Goal: Ask a question

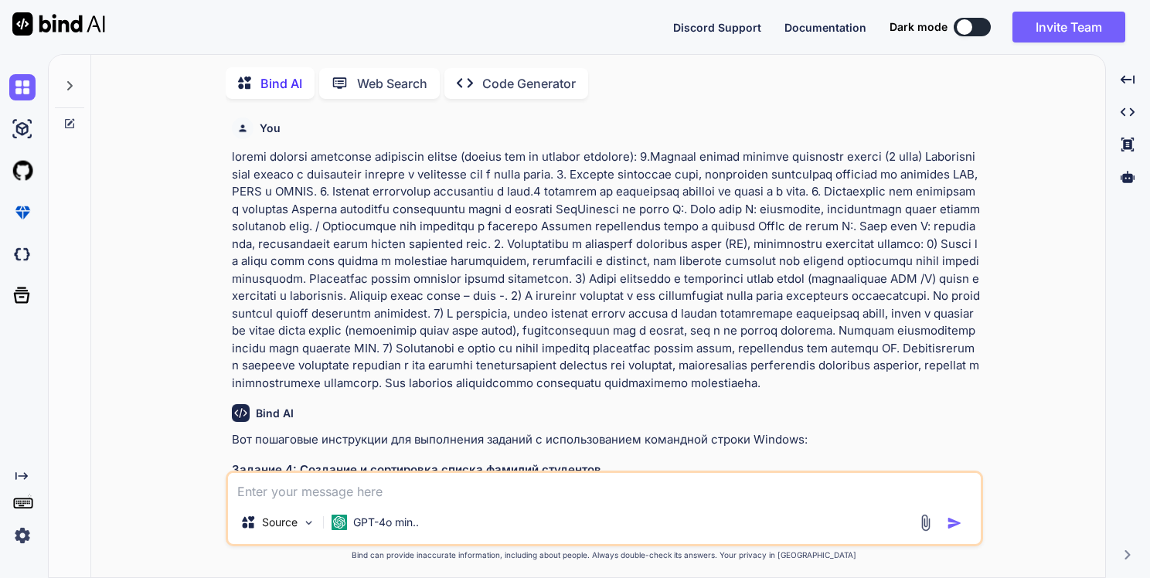
type textarea "x"
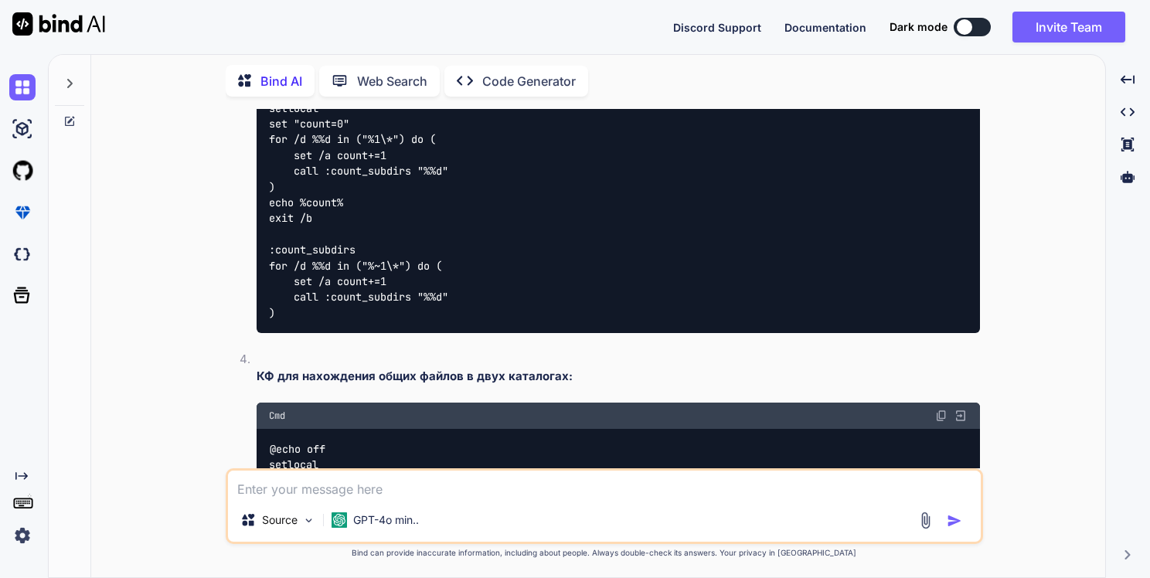
scroll to position [1946, 0]
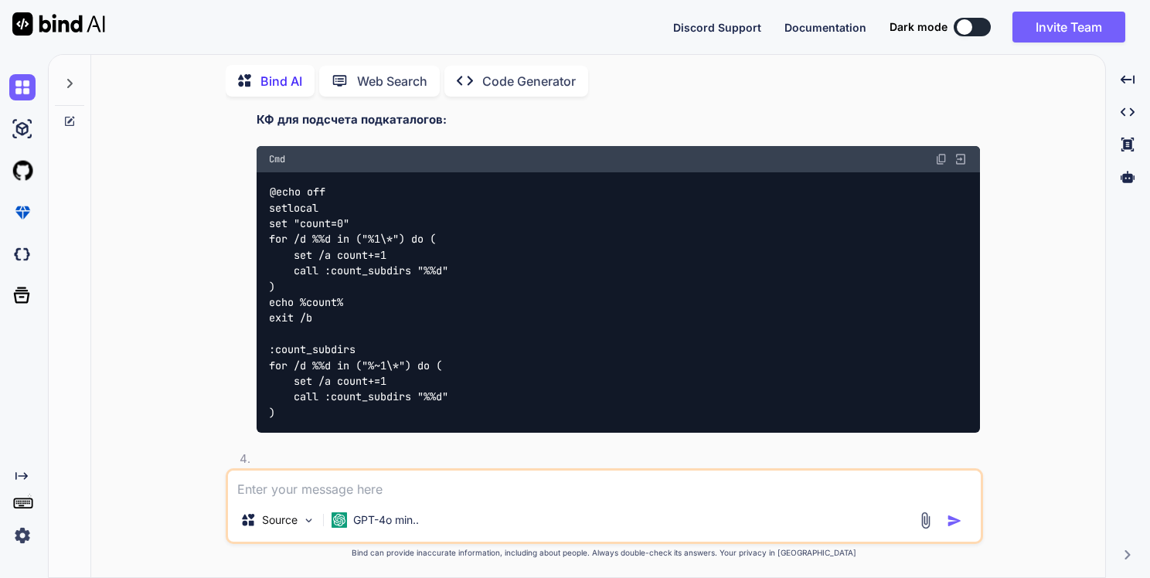
click at [396, 484] on textarea at bounding box center [604, 484] width 752 height 28
type textarea "о"
type textarea "x"
type textarea "об"
type textarea "x"
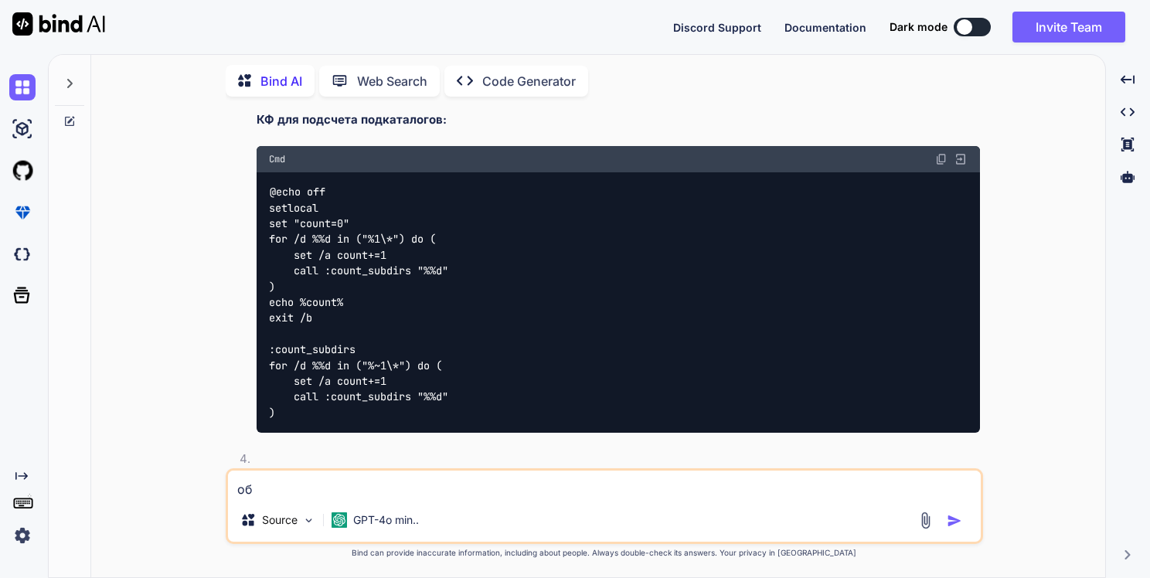
type textarea "объ"
type textarea "x"
type textarea "объя"
type textarea "x"
type textarea "объяс"
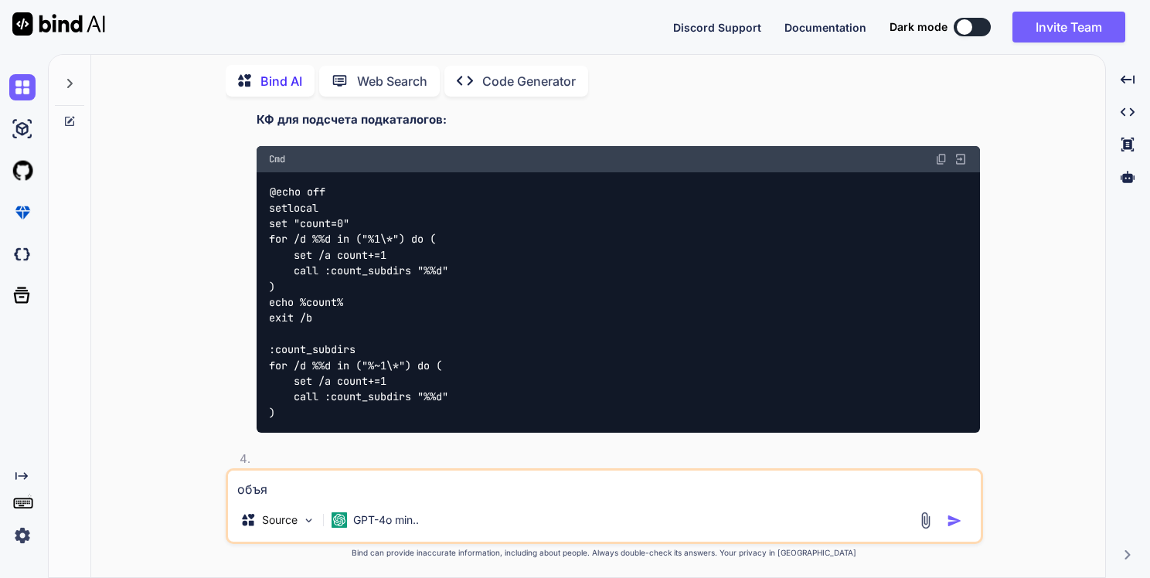
type textarea "x"
type textarea "объясн"
type textarea "x"
type textarea "объясни"
type textarea "x"
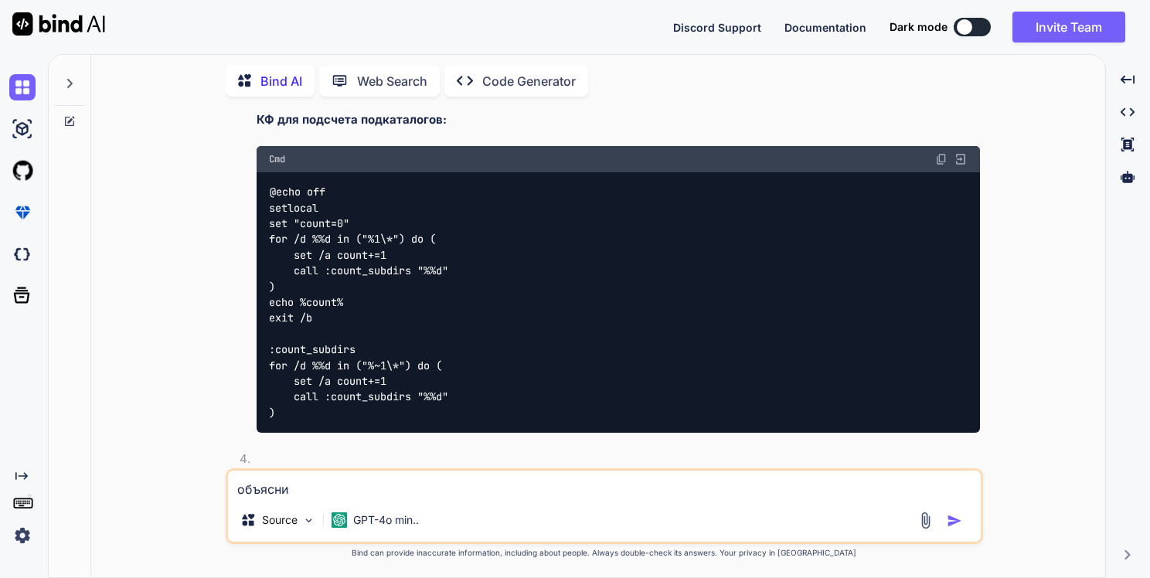
type textarea "объясни"
type textarea "x"
type textarea "объясни ч"
type textarea "x"
type textarea "объясни чт"
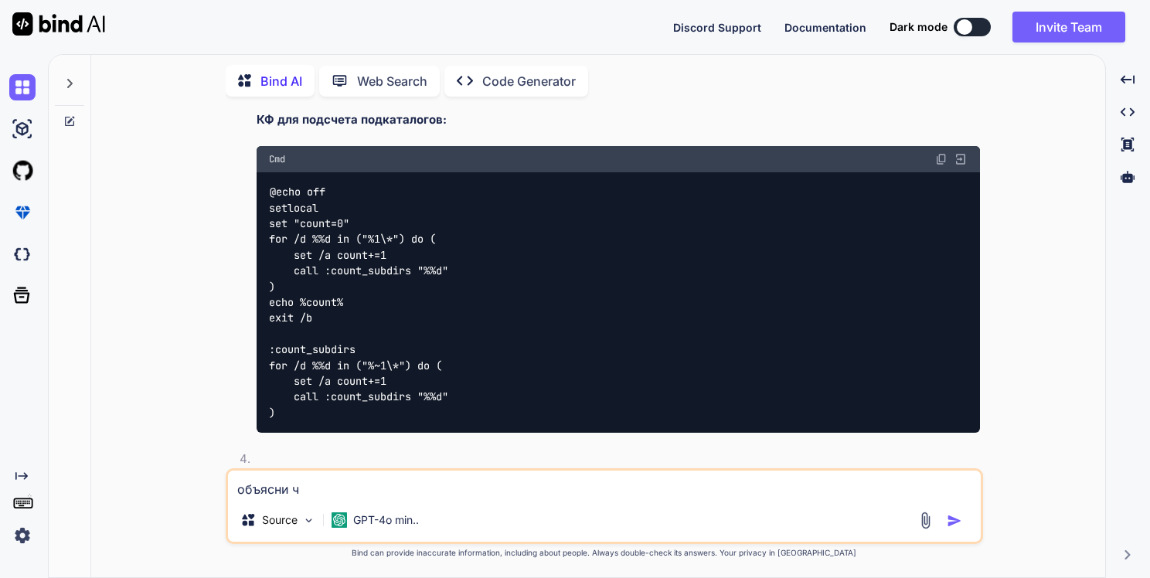
type textarea "x"
type textarea "объясни что"
type textarea "x"
type textarea "объясни что"
type textarea "x"
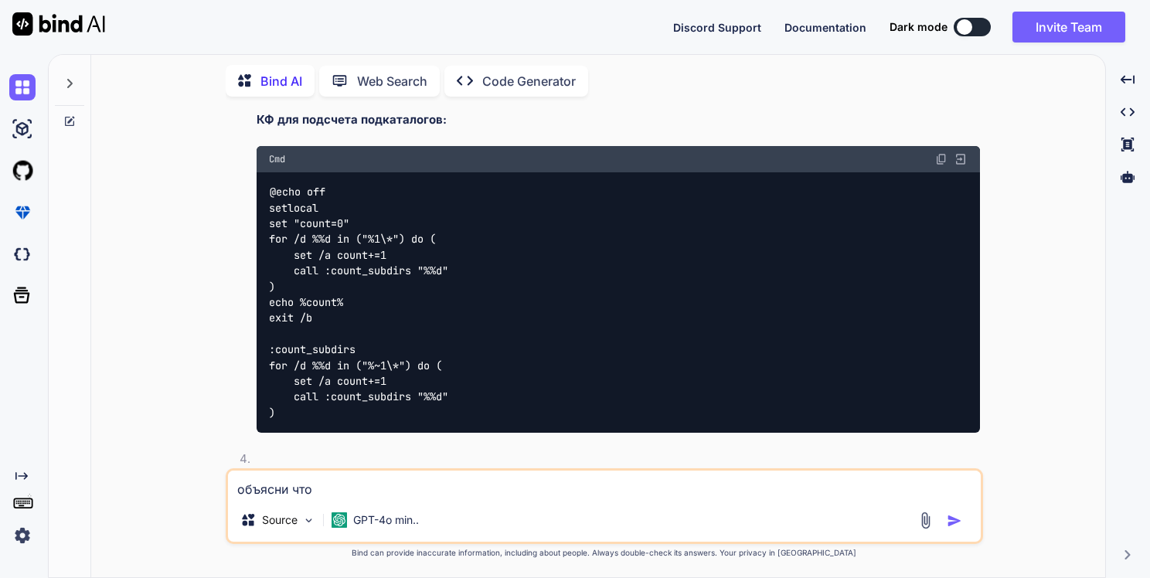
type textarea "объясни что [PERSON_NAME]"
type textarea "x"
type textarea "объясни что эт"
type textarea "x"
type textarea "объясни что это"
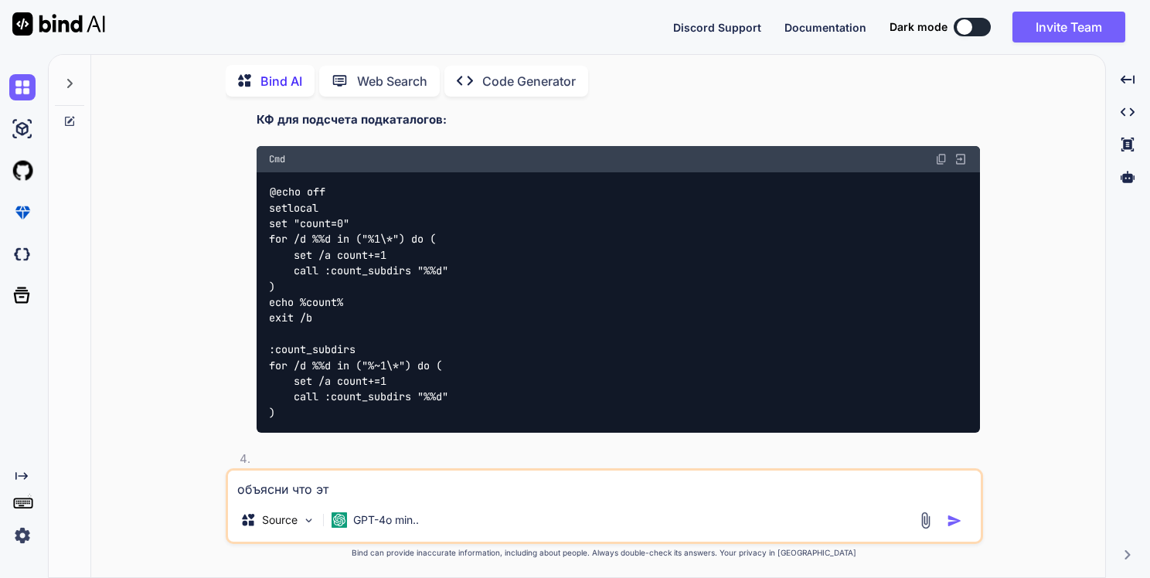
type textarea "x"
type textarea "объясни что это:"
type textarea "x"
type textarea "объясни что это:"
type textarea "x"
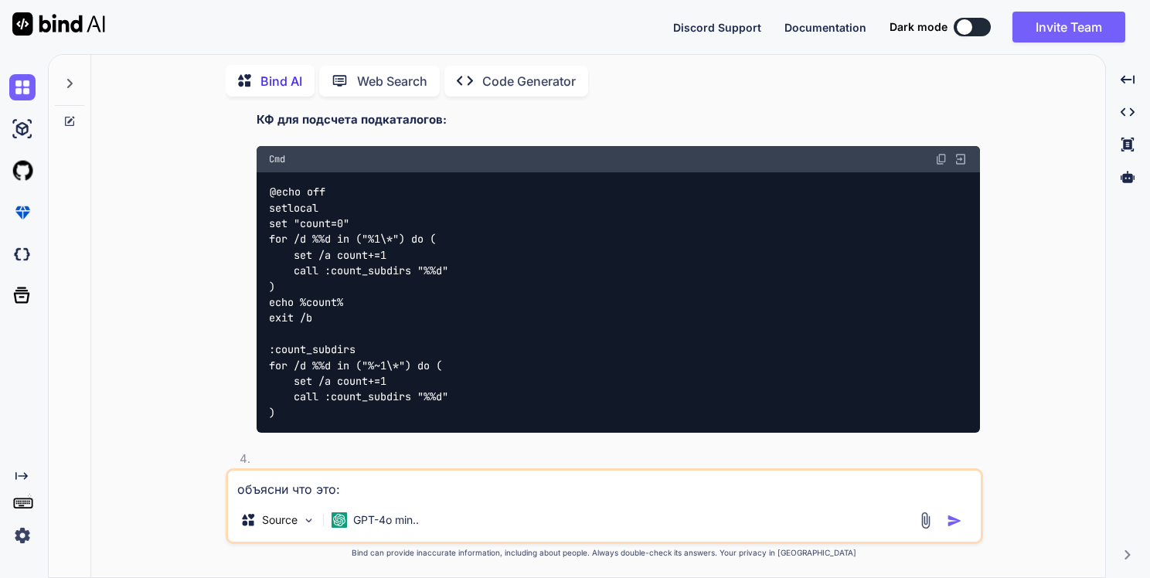
type textarea "объясни что это: мия, [[DATE] 15:20] @echo off if not exist C:\WinEx mkdir C:\W…"
type textarea "x"
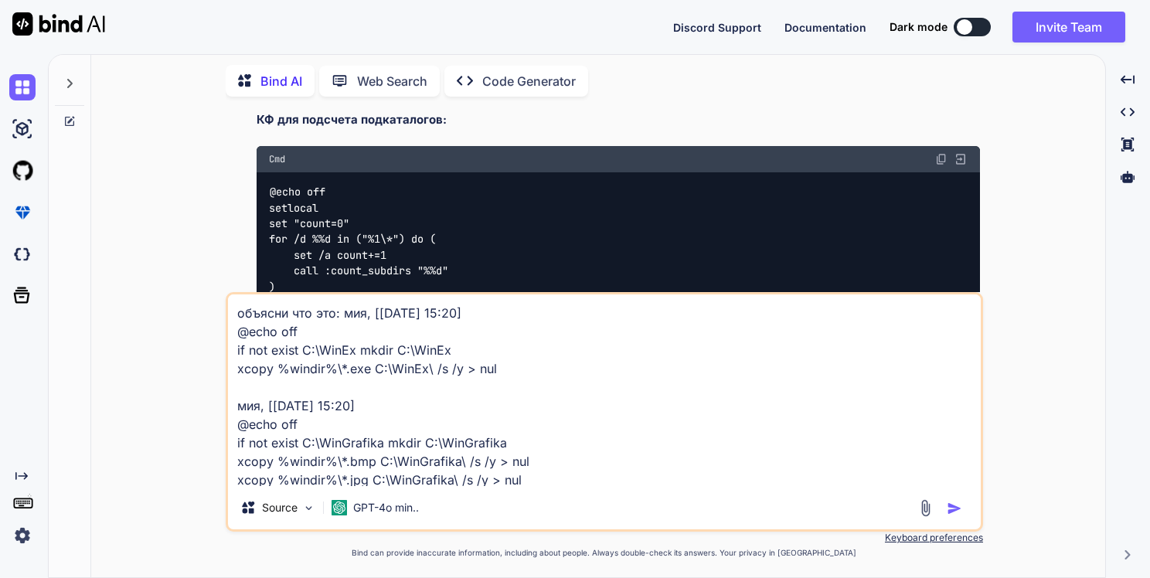
scroll to position [0, 0]
drag, startPoint x: 382, startPoint y: 403, endPoint x: 241, endPoint y: 391, distance: 141.9
click at [241, 391] on textarea "объясни что это: мия, [[DATE] 15:20] @echo off if not exist C:\WinEx mkdir C:\W…" at bounding box center [604, 390] width 752 height 192
type textarea "объясни что это: мия, [[DATE] 15:20] @echo off if not exist C:\WinEx mkdir C:\W…"
type textarea "x"
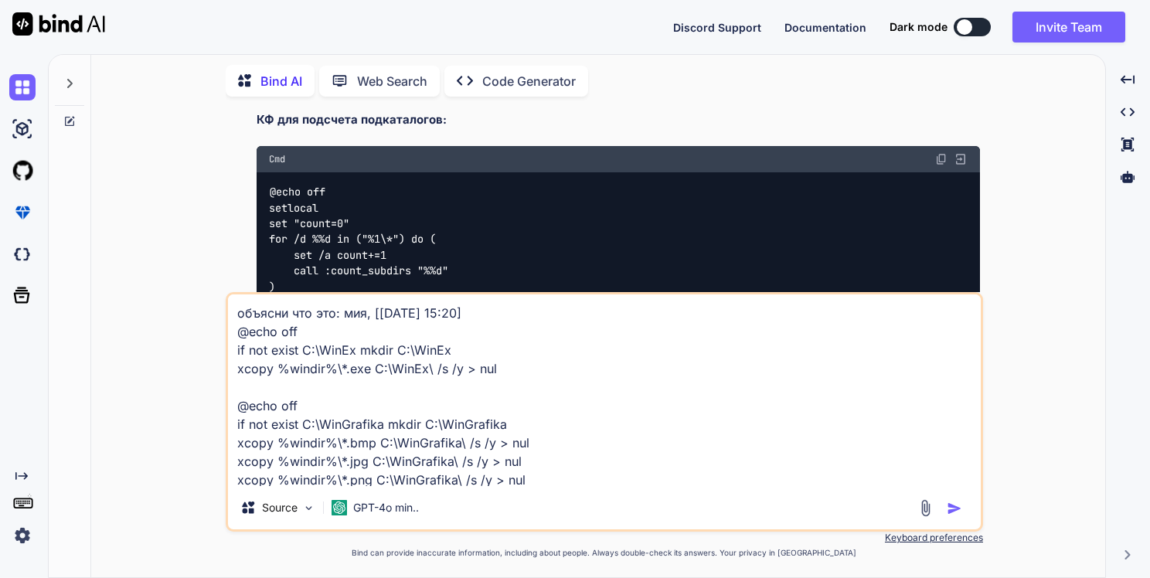
drag, startPoint x: 488, startPoint y: 311, endPoint x: 341, endPoint y: 318, distance: 146.9
click at [341, 318] on textarea "объясни что это: мия, [[DATE] 15:20] @echo off if not exist C:\WinEx mkdir C:\W…" at bounding box center [604, 390] width 752 height 192
type textarea "объясни что это: @echo off if not exist C:\WinEx mkdir C:\WinEx xcopy %windir%\…"
type textarea "x"
click at [334, 315] on textarea "объясни что это: @echo off if not exist C:\WinEx mkdir C:\WinEx xcopy %windir%\…" at bounding box center [604, 390] width 752 height 192
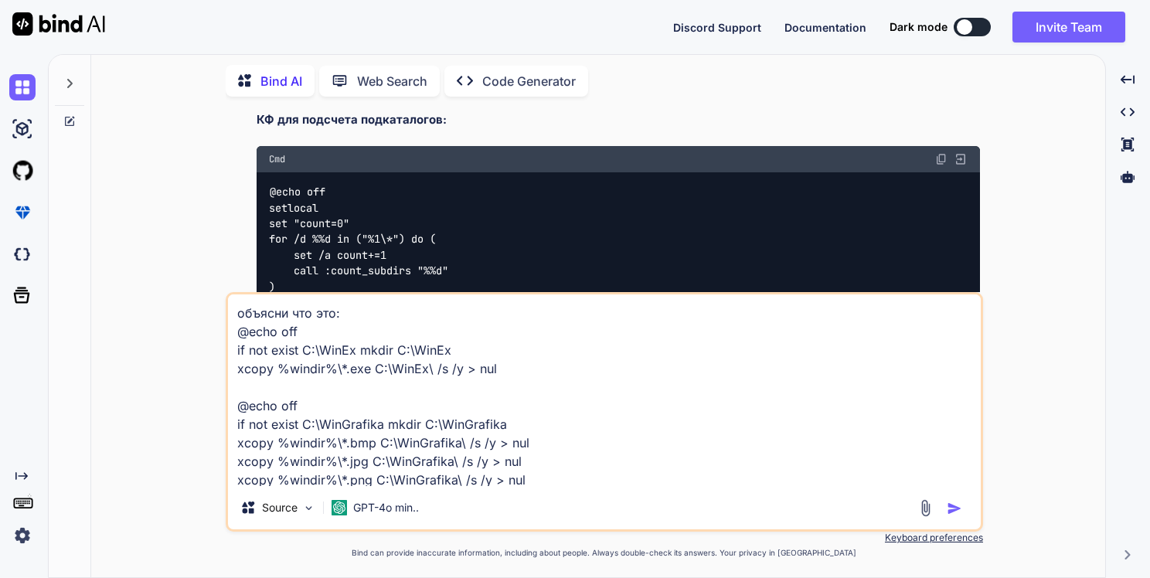
type textarea "объясни что это : @echo off if not exist C:\WinEx mkdir C:\WinEx xcopy %windir%…"
type textarea "x"
type textarea "объясни что это (: @echo off if not exist C:\WinEx mkdir C:\WinEx xcopy %windir…"
type textarea "x"
type textarea "объясни что это (д: @echo off if not exist C:\WinEx mkdir C:\WinEx xcopy %windi…"
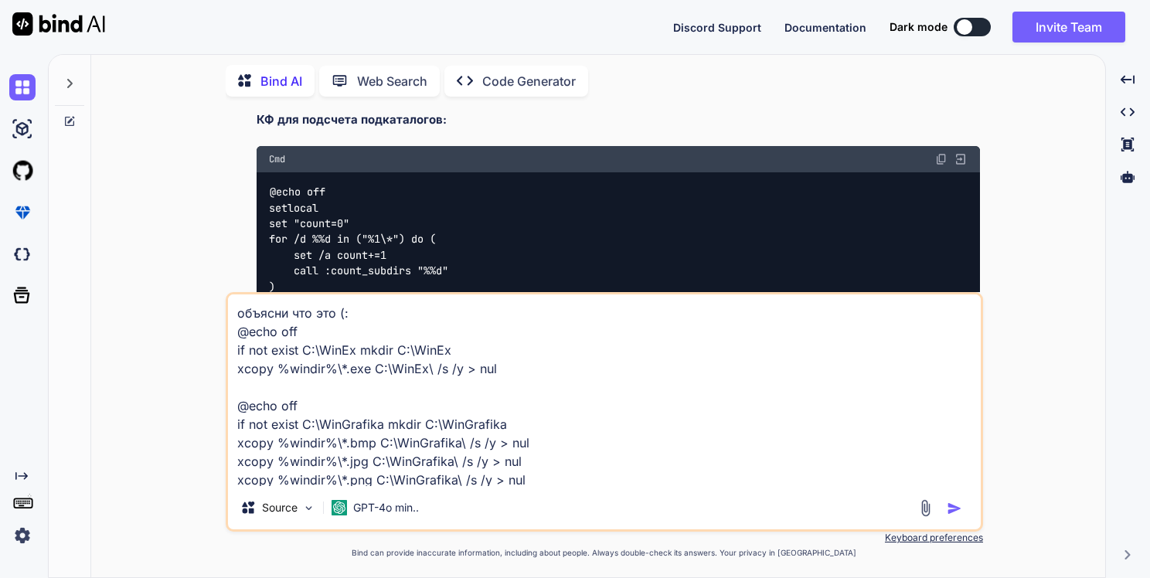
type textarea "x"
type textarea "объясни что это (дл: @echo off if not exist C:\WinEx mkdir C:\WinEx xcopy %wind…"
type textarea "x"
type textarea "объясни что это (для: @echo off if not exist C:\WinEx mkdir C:\WinEx xcopy %win…"
type textarea "x"
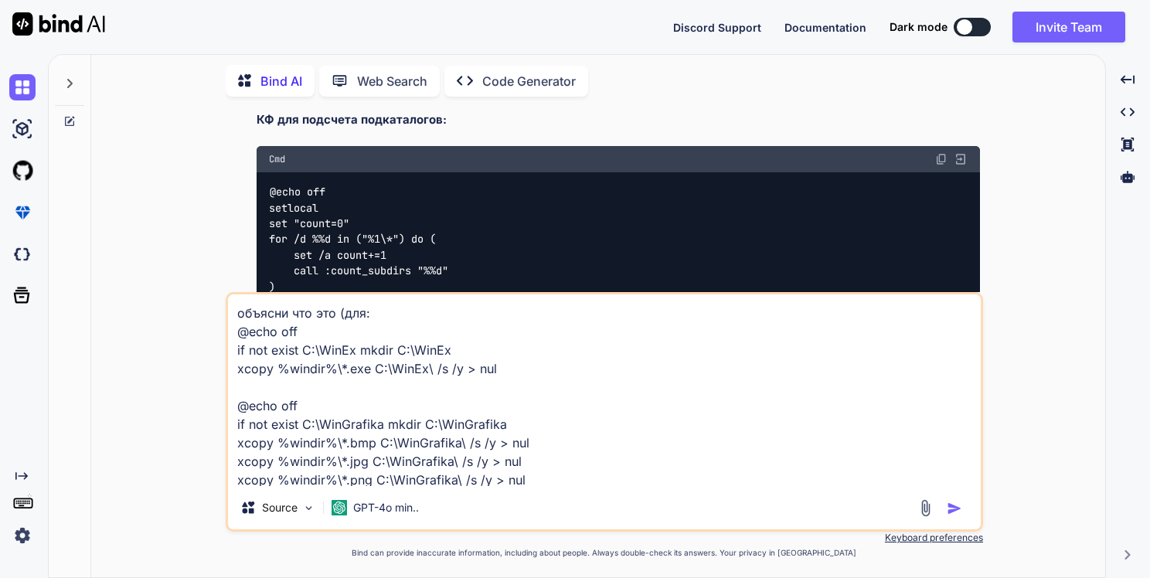
type textarea "объясни что это (для : @echo off if not exist C:\WinEx mkdir C:\WinEx xcopy %wi…"
type textarea "x"
type textarea "объясни что это (для c: @echo off if not exist C:\WinEx mkdir C:\WinEx xcopy %w…"
type textarea "x"
type textarea "объясни что это (для cm: @echo off if not exist C:\WinEx mkdir C:\WinEx xcopy %…"
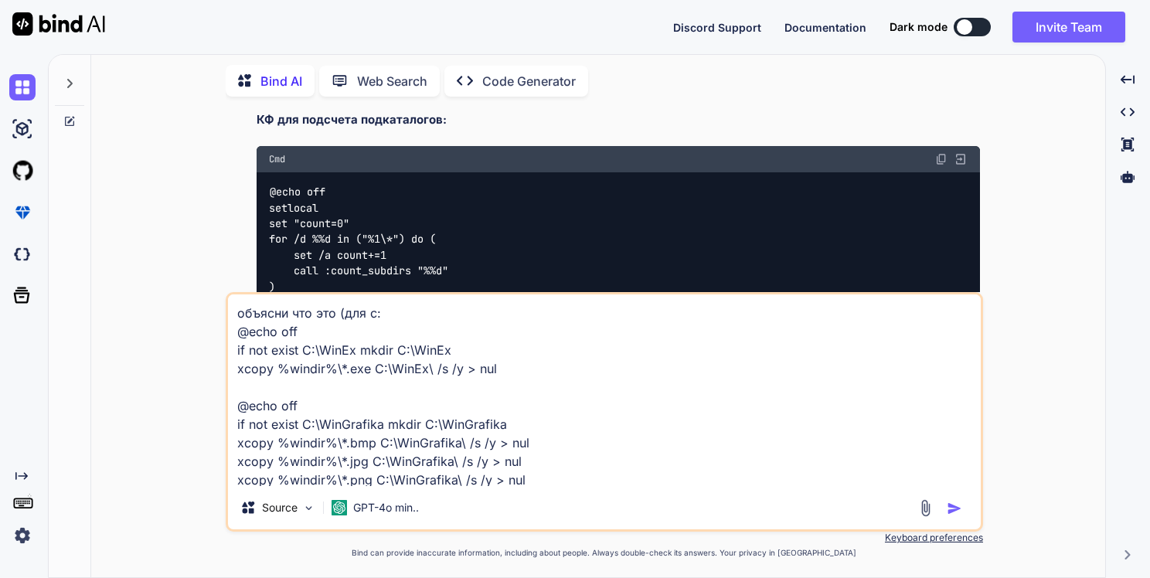
type textarea "x"
type textarea "объясни что это (для cmd: @echo off if not exist C:\WinEx mkdir C:\WinEx xcopy …"
type textarea "x"
type textarea "объясни что это (для cmd): @echo off if not exist C:\WinEx mkdir C:\WinEx xcopy…"
type textarea "x"
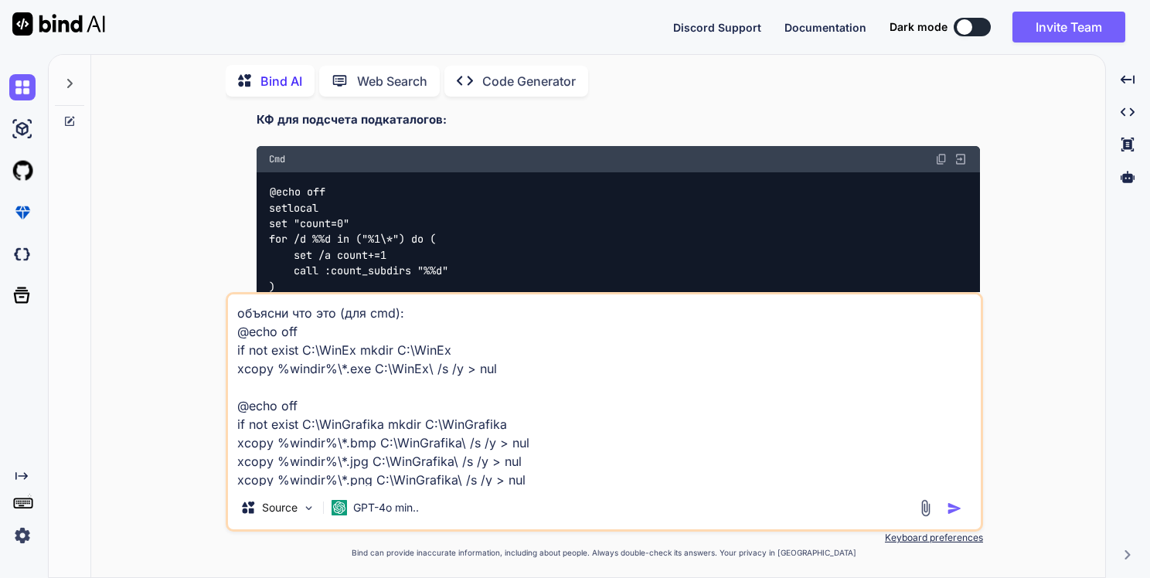
click at [535, 478] on textarea "объясни что это (для cmd): @echo off if not exist C:\WinEx mkdir C:\WinEx xcopy…" at bounding box center [604, 390] width 752 height 192
type textarea "объясни что это (для cmd): @echo off if not exist C:\WinEx mkdir C:\WinEx xcopy…"
type textarea "x"
type textarea "объясни что это (для cmd): @echo off if not exist C:\WinEx mkdir C:\WinEx xcopy…"
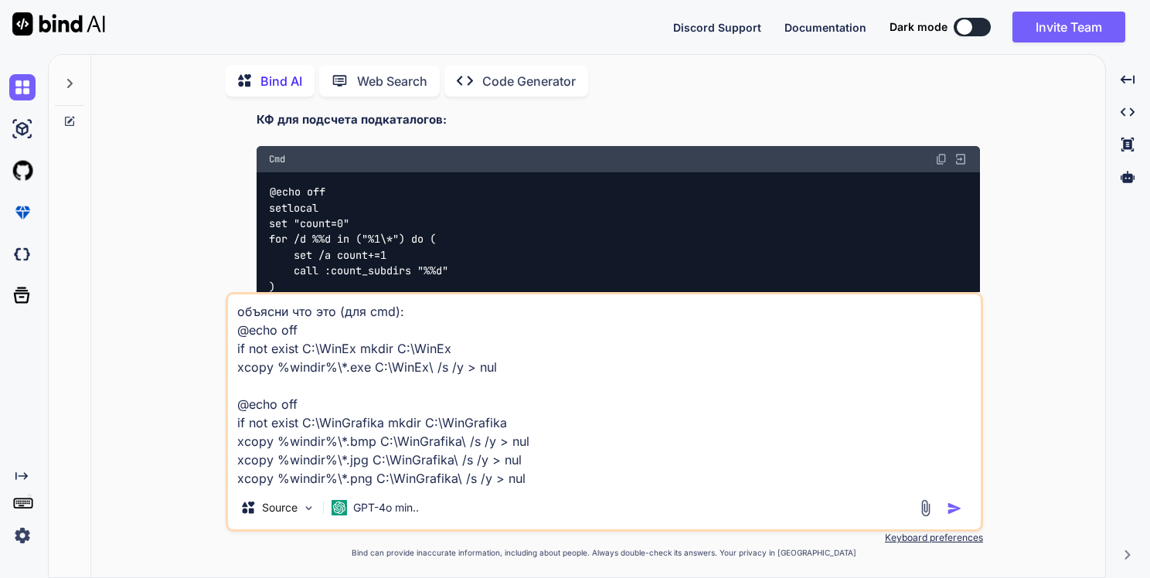
type textarea "x"
type textarea "объясни что это (для cmd): @echo off if not exist C:\WinEx mkdir C:\WinEx xcopy…"
type textarea "x"
type textarea "объясни что это (для cmd): @echo off if not exist C:\WinEx mkdir C:\WinEx xcopy…"
type textarea "x"
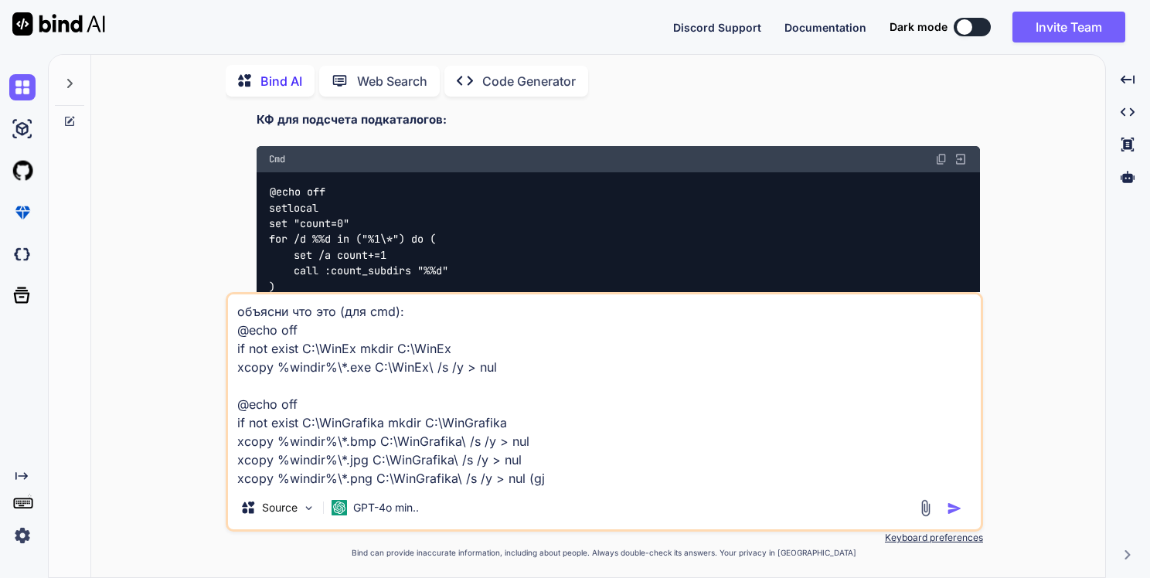
type textarea "объясни что это (для cmd): @echo off if not exist C:\WinEx mkdir C:\WinEx xcopy…"
type textarea "x"
type textarea "объясни что это (для cmd): @echo off if not exist C:\WinEx mkdir C:\WinEx xcopy…"
type textarea "x"
type textarea "объясни что это (для cmd): @echo off if not exist C:\WinEx mkdir C:\WinEx xcopy…"
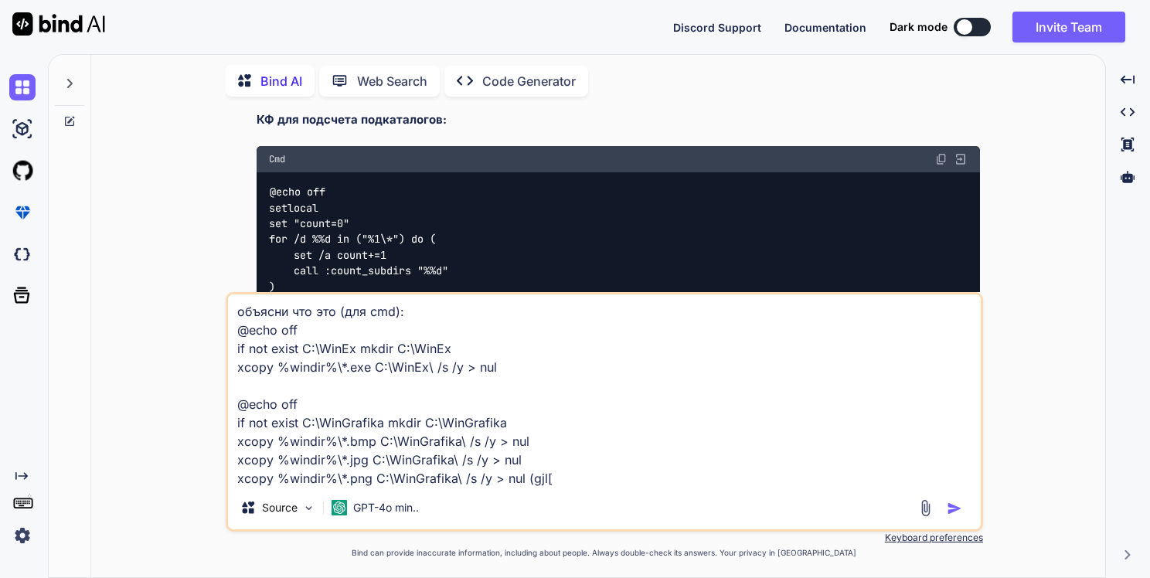
type textarea "x"
type textarea "объясни что это (для cmd): @echo off if not exist C:\WinEx mkdir C:\WinEx xcopy…"
type textarea "x"
type textarea "объясни что это (для cmd): @echo off if not exist C:\WinEx mkdir C:\WinEx xcopy…"
type textarea "x"
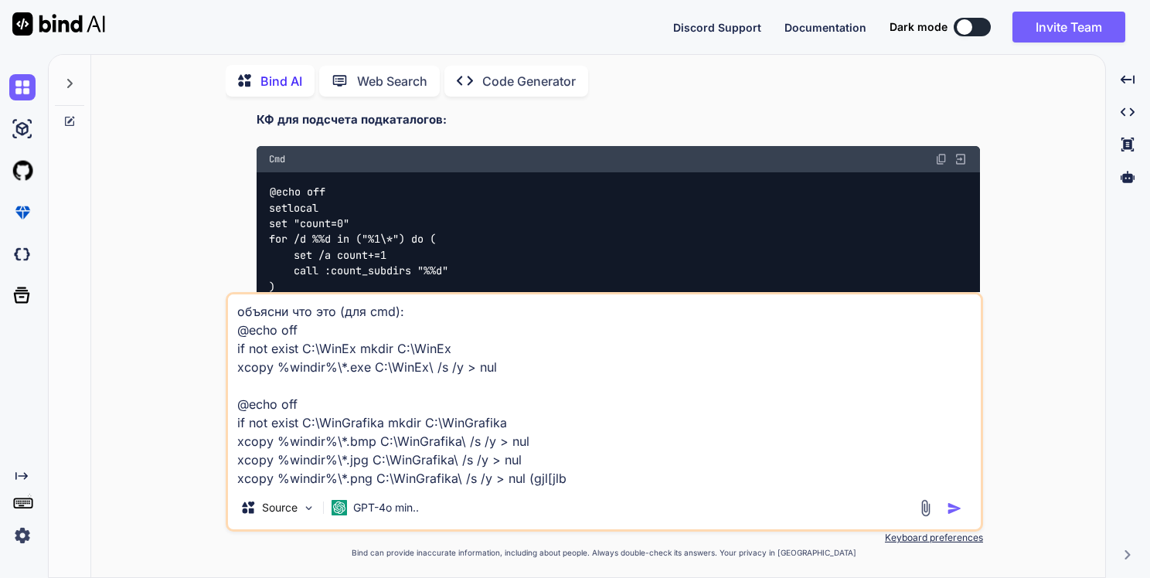
type textarea "объясни что это (для cmd): @echo off if not exist C:\WinEx mkdir C:\WinEx xcopy…"
type textarea "x"
type textarea "объясни что это (для cmd): @echo off if not exist C:\WinEx mkdir C:\WinEx xcopy…"
type textarea "x"
type textarea "объясни что это (для cmd): @echo off if not exist C:\WinEx mkdir C:\WinEx xcopy…"
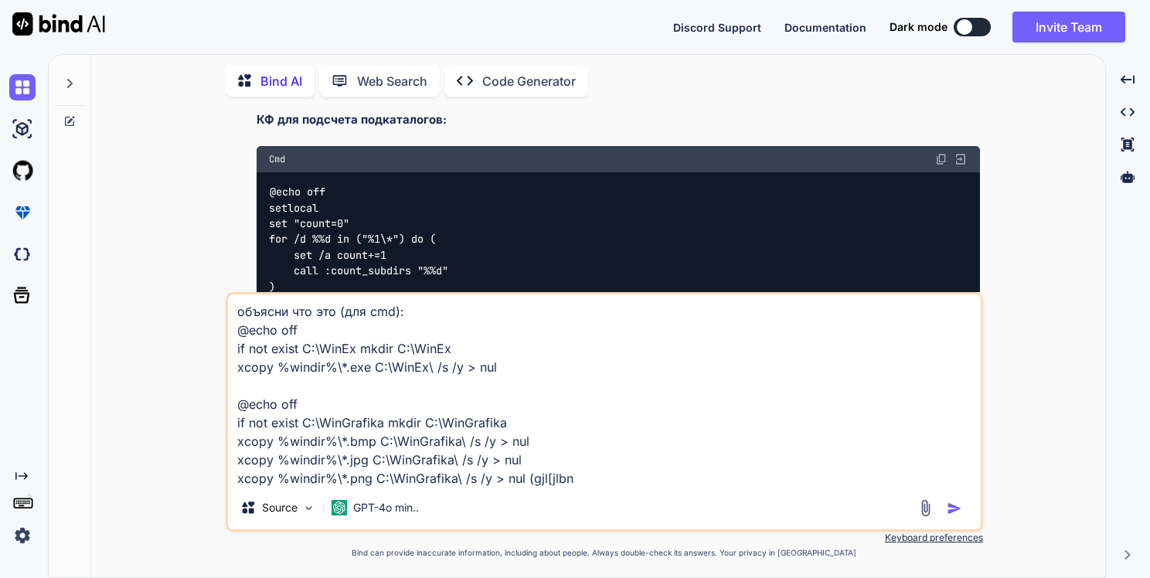
type textarea "x"
type textarea "объясни что это (для cmd): @echo off if not exist C:\WinEx mkdir C:\WinEx xcopy…"
type textarea "x"
type textarea "объясни что это (для cmd): @echo off if not exist C:\WinEx mkdir C:\WinEx xcopy…"
type textarea "x"
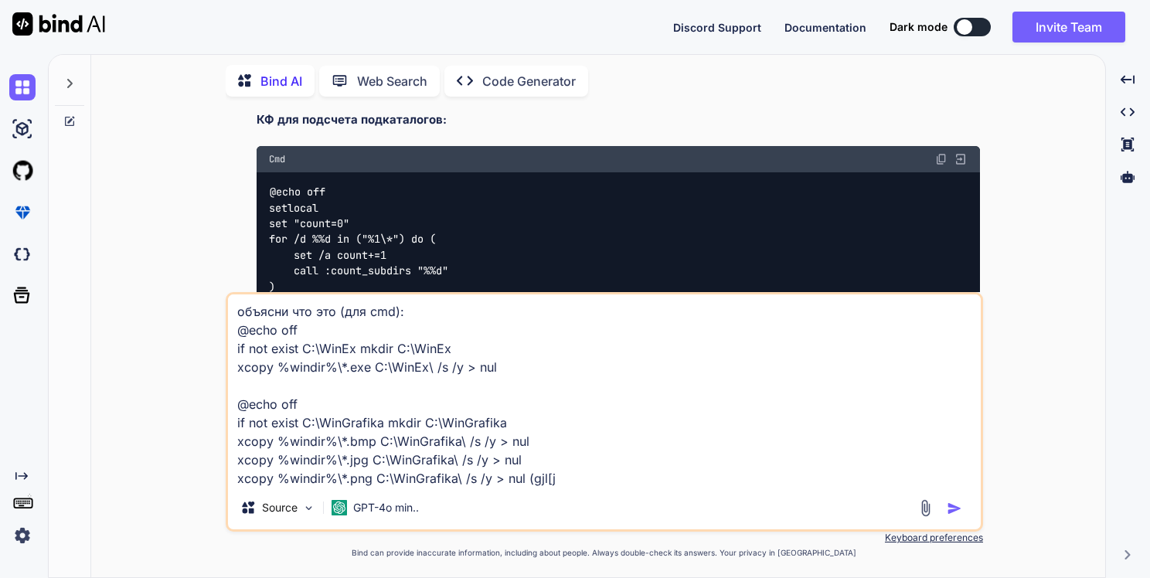
type textarea "объясни что это (для cmd): @echo off if not exist C:\WinEx mkdir C:\WinEx xcopy…"
type textarea "x"
type textarea "объясни что это (для cmd): @echo off if not exist C:\WinEx mkdir C:\WinEx xcopy…"
type textarea "x"
type textarea "объясни что это (для cmd): @echo off if not exist C:\WinEx mkdir C:\WinEx xcopy…"
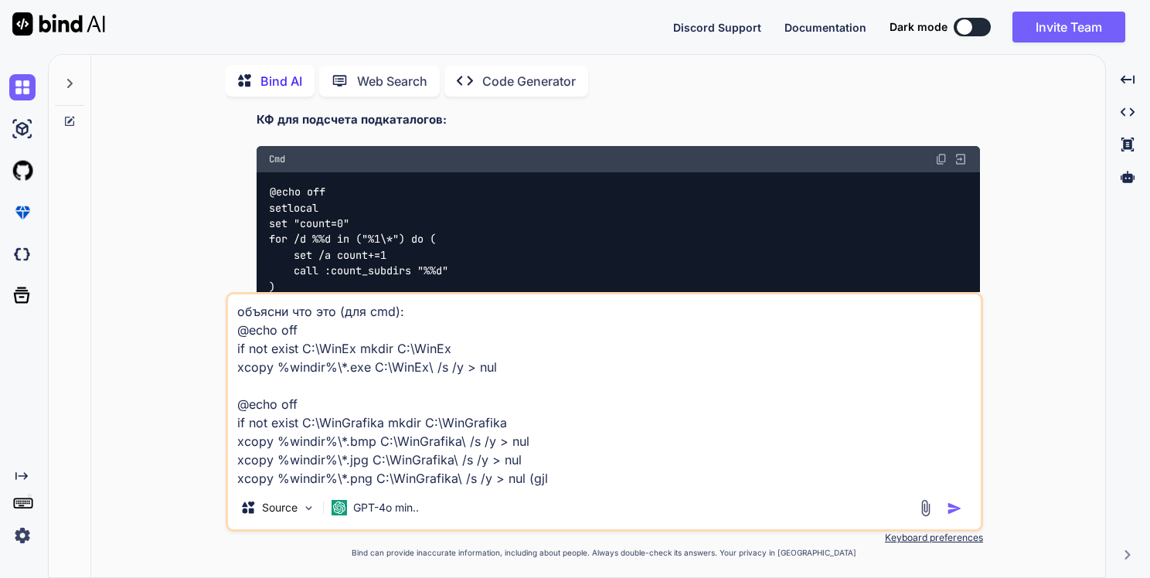
type textarea "x"
type textarea "объясни что это (для cmd): @echo off if not exist C:\WinEx mkdir C:\WinEx xcopy…"
type textarea "x"
type textarea "объясни что это (для cmd): @echo off if not exist C:\WinEx mkdir C:\WinEx xcopy…"
type textarea "x"
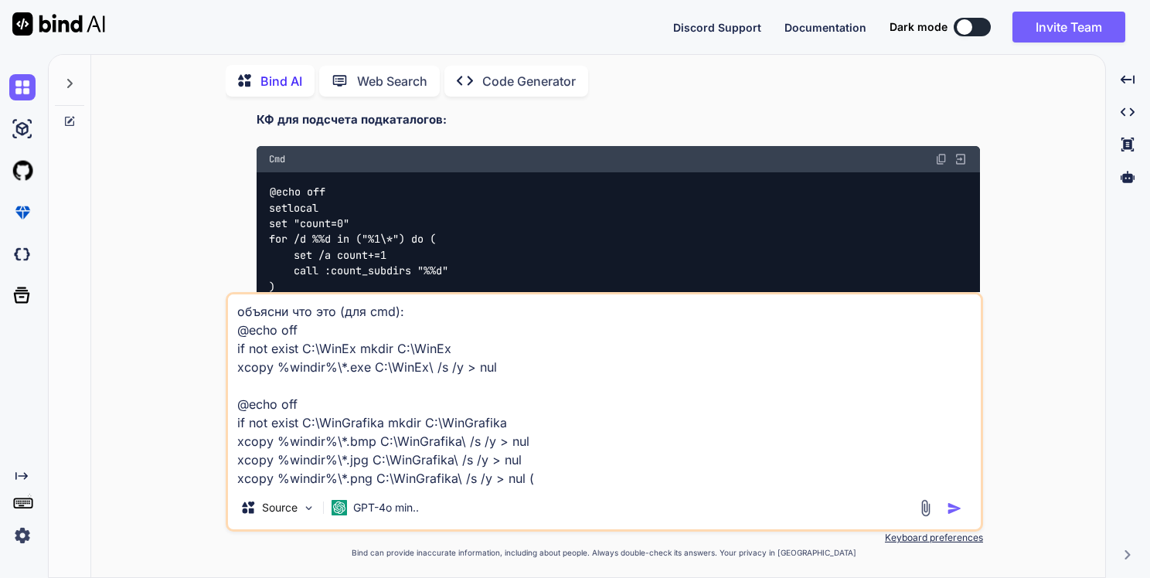
type textarea "объясни что это (для cmd): @echo off if not exist C:\WinEx mkdir C:\WinEx xcopy…"
type textarea "x"
type textarea "объясни что это (для cmd): @echo off if not exist C:\WinEx mkdir C:\WinEx xcopy…"
type textarea "x"
type textarea "объясни что это (для cmd): @echo off if not exist C:\WinEx mkdir C:\WinEx xcopy…"
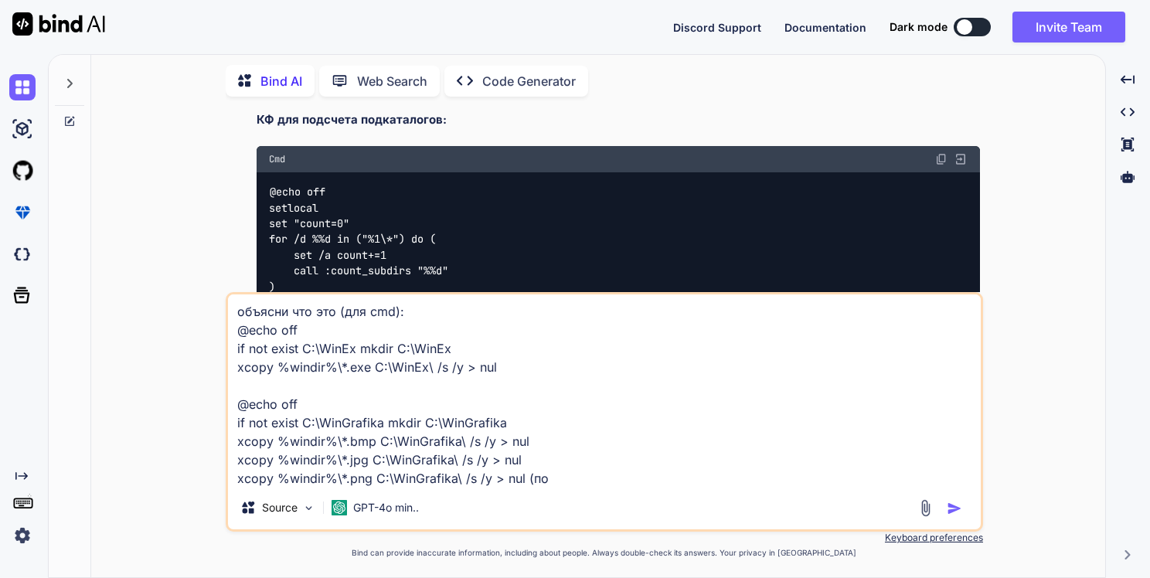
type textarea "x"
type textarea "объясни что это (для cmd): @echo off if not exist C:\WinEx mkdir C:\WinEx xcopy…"
type textarea "x"
type textarea "объясни что это (для cmd): @echo off if not exist C:\WinEx mkdir C:\WinEx xcopy…"
type textarea "x"
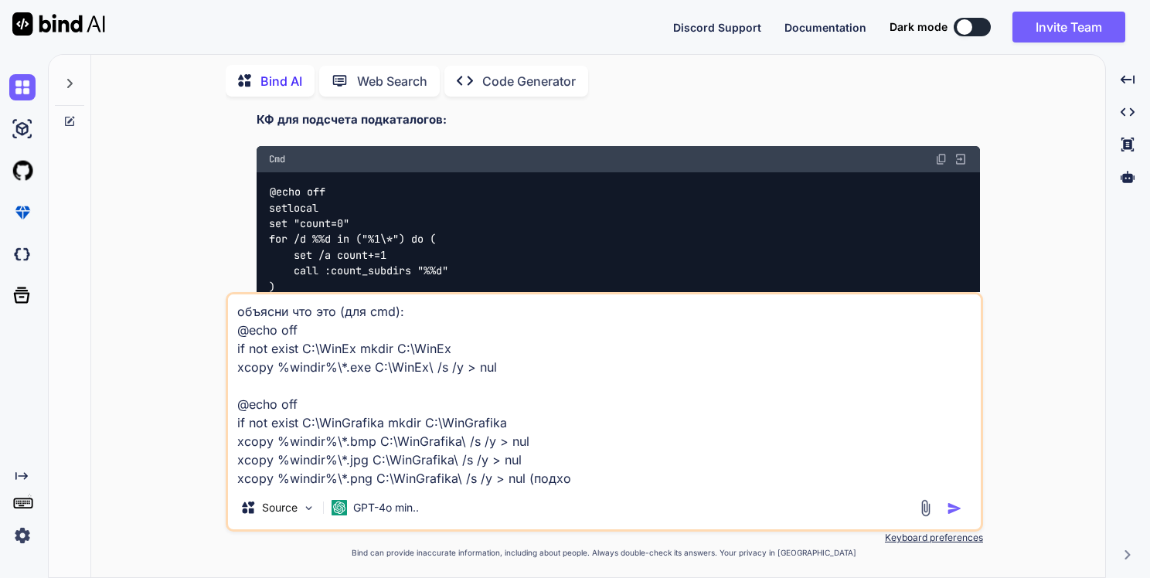
type textarea "объясни что это (для cmd): @echo off if not exist C:\WinEx mkdir C:\WinEx xcopy…"
type textarea "x"
type textarea "объясни что это (для cmd): @echo off if not exist C:\WinEx mkdir C:\WinEx xcopy…"
type textarea "x"
type textarea "объясни что это (для cmd): @echo off if not exist C:\WinEx mkdir C:\WinEx xcopy…"
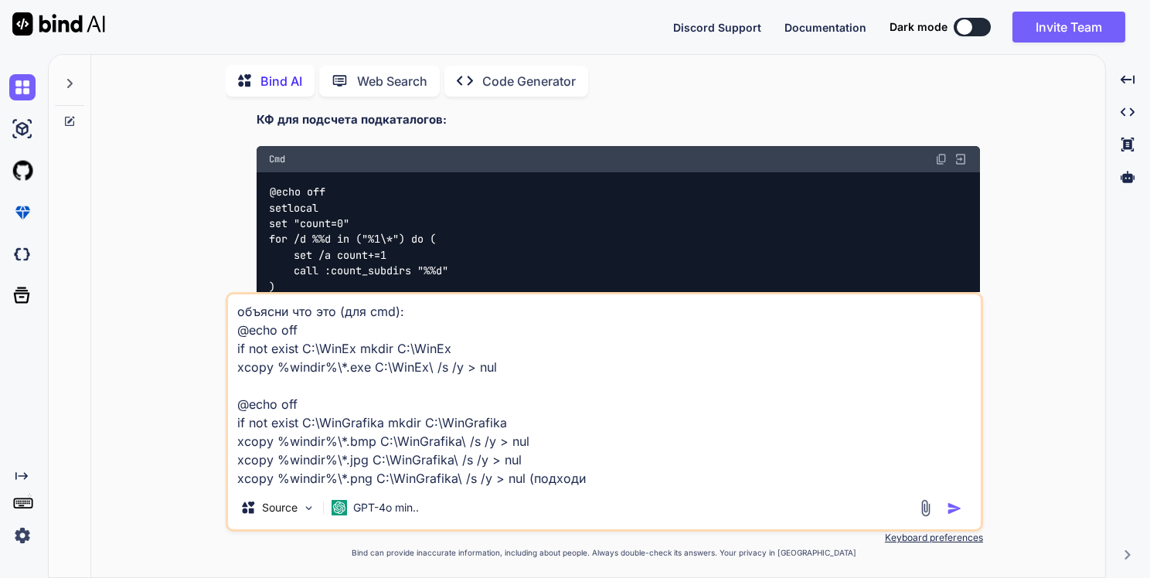
type textarea "x"
type textarea "объясни что это (для cmd): @echo off if not exist C:\WinEx mkdir C:\WinEx xcopy…"
type textarea "x"
type textarea "объясни что это (для cmd): @echo off if not exist C:\WinEx mkdir C:\WinEx xcopy…"
type textarea "x"
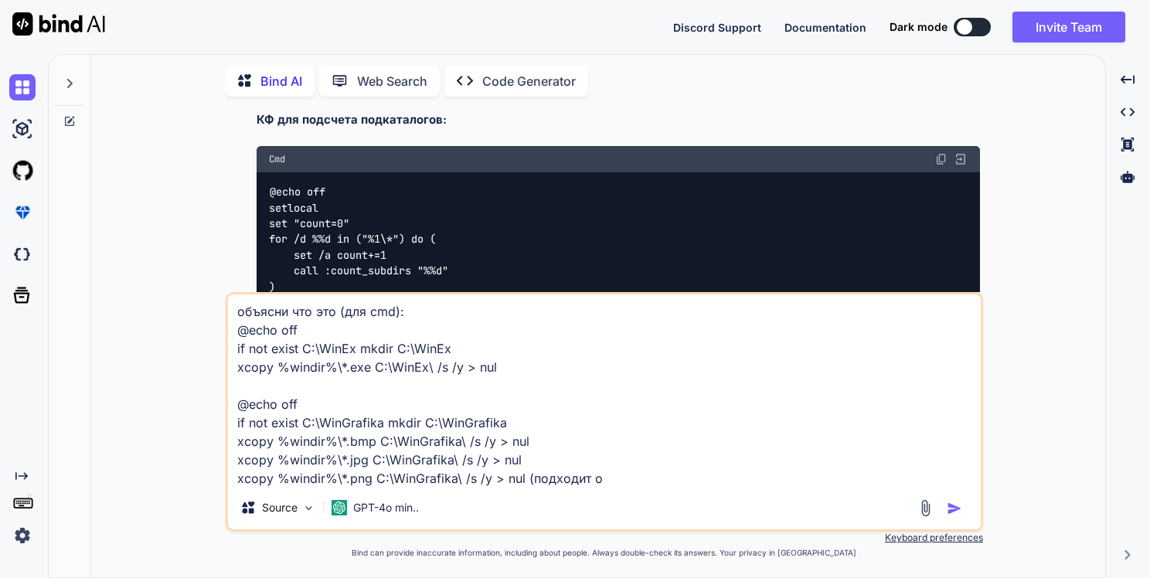
type textarea "объясни что это (для cmd): @echo off if not exist C:\WinEx mkdir C:\WinEx xcopy…"
type textarea "x"
type textarea "объясни что это (для cmd): @echo off if not exist C:\WinEx mkdir C:\WinEx xcopy…"
type textarea "x"
type textarea "объясни что это (для cmd): @echo off if not exist C:\WinEx mkdir C:\WinEx xcopy…"
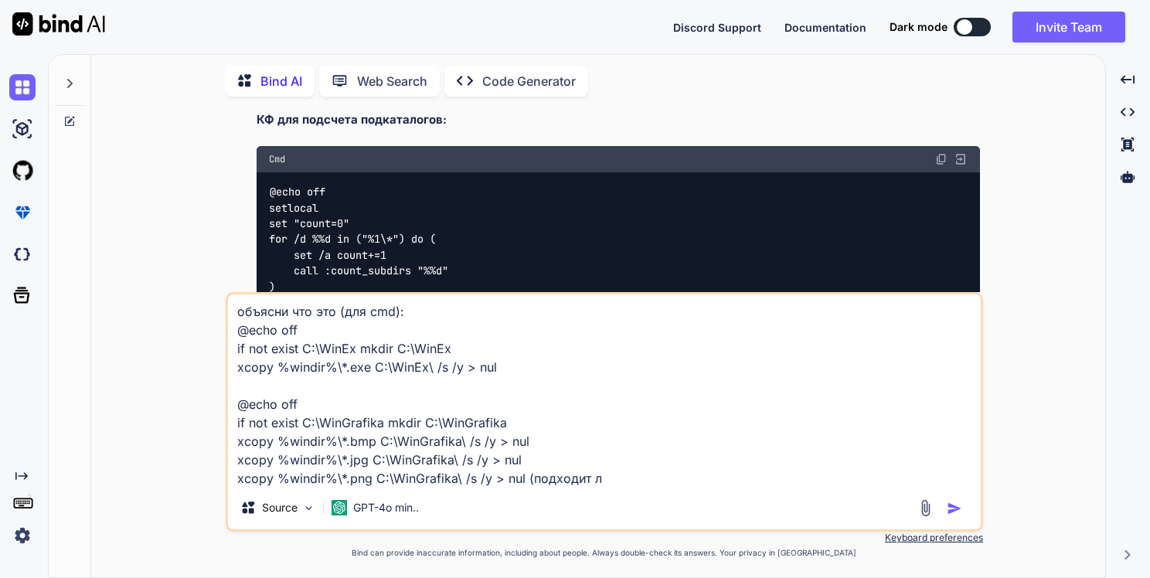
type textarea "x"
type textarea "объясни что это (для cmd): @echo off if not exist C:\WinEx mkdir C:\WinEx xcopy…"
type textarea "x"
type textarea "объясни что это (для cmd): @echo off if not exist C:\WinEx mkdir C:\WinEx xcopy…"
type textarea "x"
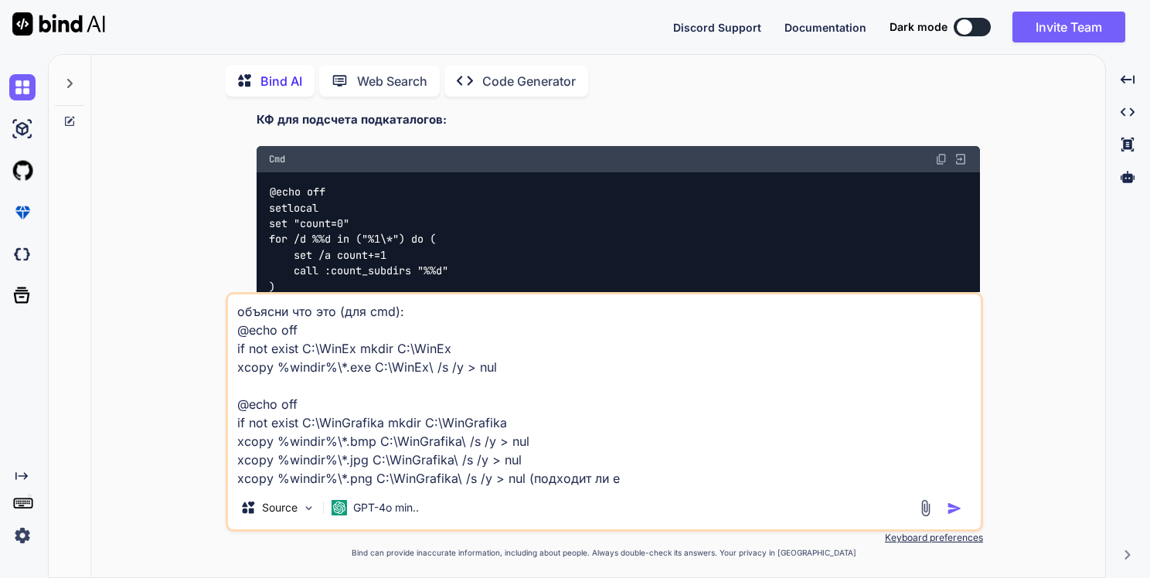
type textarea "объясни что это (для cmd): @echo off if not exist C:\WinEx mkdir C:\WinEx xcopy…"
type textarea "x"
type textarea "объясни что это (для cmd): @echo off if not exist C:\WinEx mkdir C:\WinEx xcopy…"
type textarea "x"
type textarea "объясни что это (для cmd): @echo off if not exist C:\WinEx mkdir C:\WinEx xcopy…"
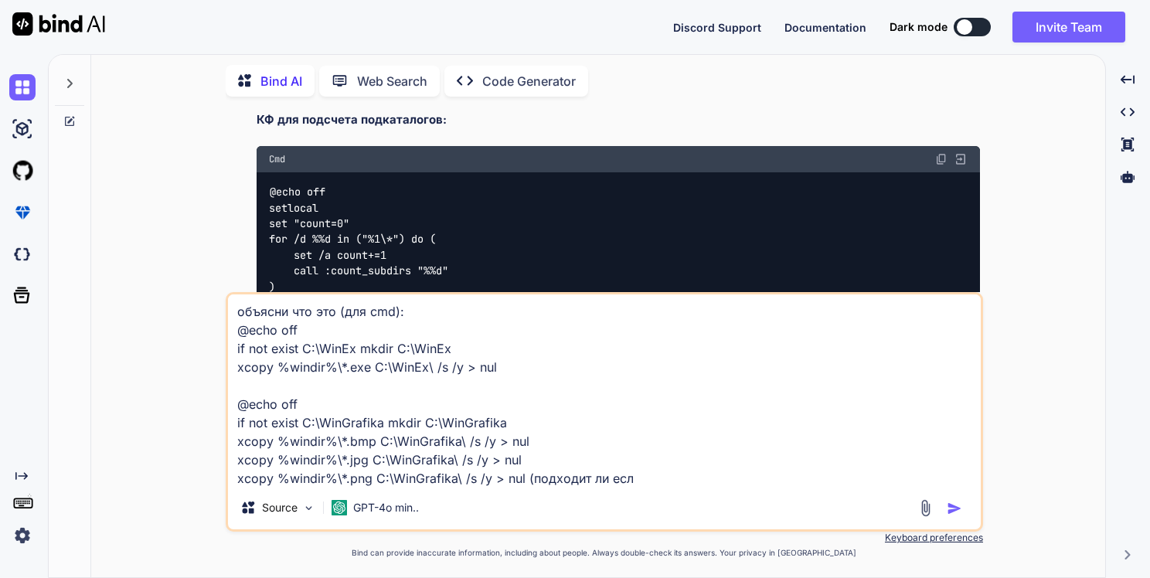
type textarea "x"
type textarea "объясни что это (для cmd): @echo off if not exist C:\WinEx mkdir C:\WinEx xcopy…"
type textarea "x"
type textarea "объясни что это (для cmd): @echo off if not exist C:\WinEx mkdir C:\WinEx xcopy…"
type textarea "x"
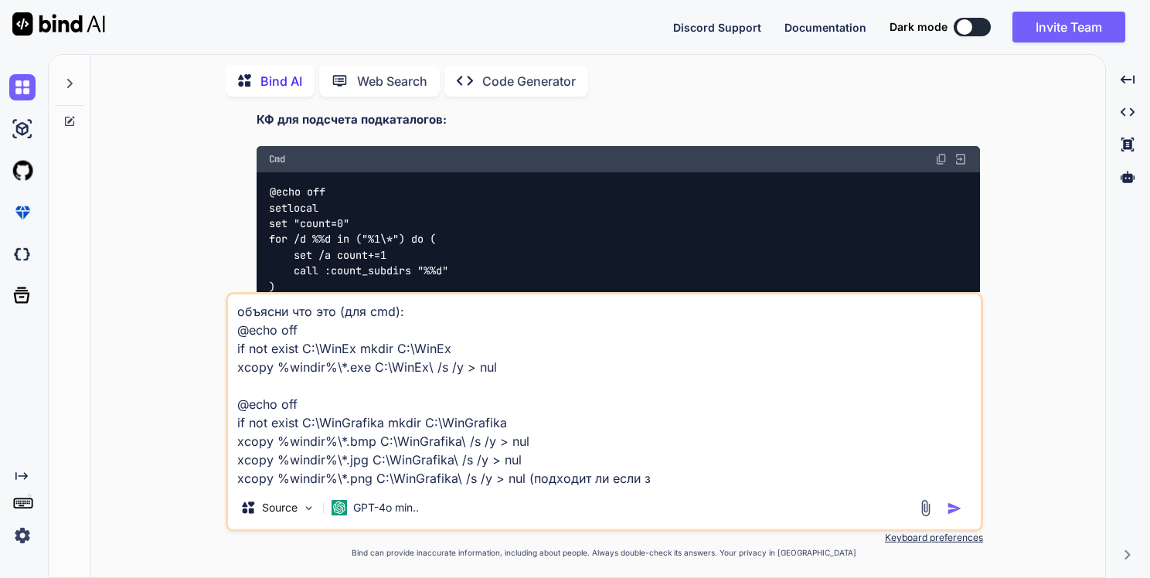
type textarea "объясни что это (для cmd): @echo off if not exist C:\WinEx mkdir C:\WinEx xcopy…"
type textarea "x"
type textarea "объясни что это (для cmd): @echo off if not exist C:\WinEx mkdir C:\WinEx xcopy…"
type textarea "x"
type textarea "объясни что это (для cmd): @echo off if not exist C:\WinEx mkdir C:\WinEx xcopy…"
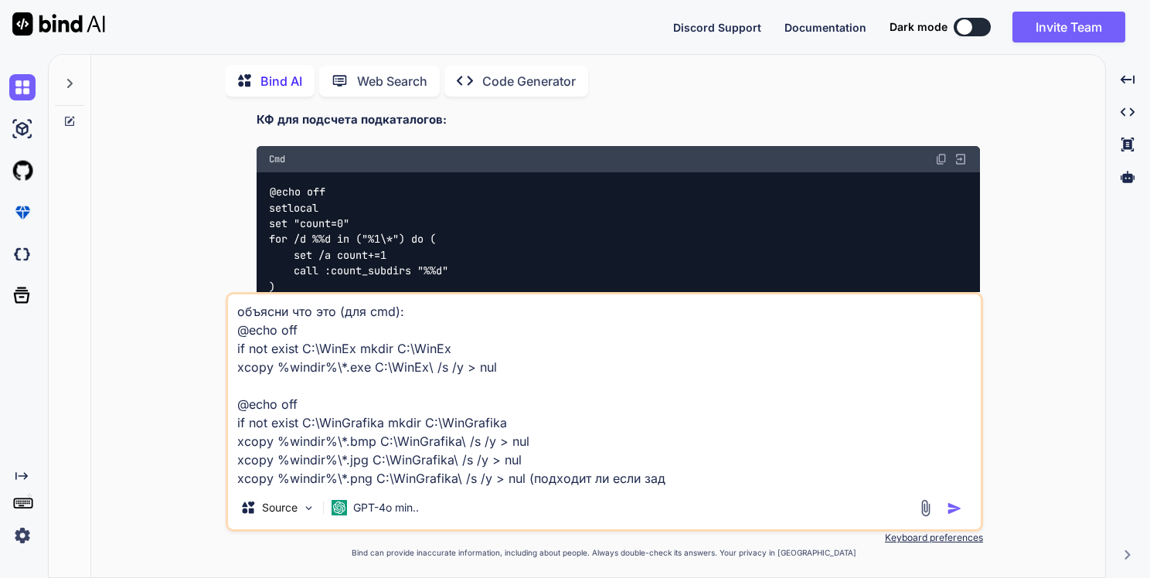
type textarea "x"
type textarea "объясни что это (для cmd): @echo off if not exist C:\WinEx mkdir C:\WinEx xcopy…"
type textarea "x"
type textarea "объясни что это (для cmd): @echo off if not exist C:\WinEx mkdir C:\WinEx xcopy…"
type textarea "x"
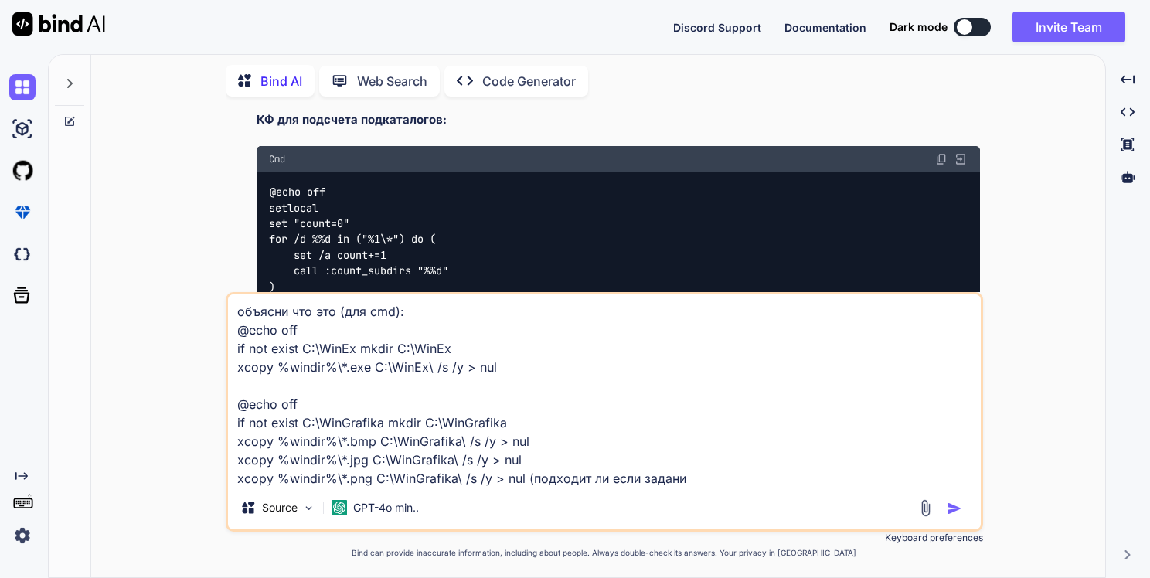
type textarea "объясни что это (для cmd): @echo off if not exist C:\WinEx mkdir C:\WinEx xcopy…"
type textarea "x"
paste textarea "Скопировать все имеющиеся в каталоге Windows растровые графические файлы в ката…"
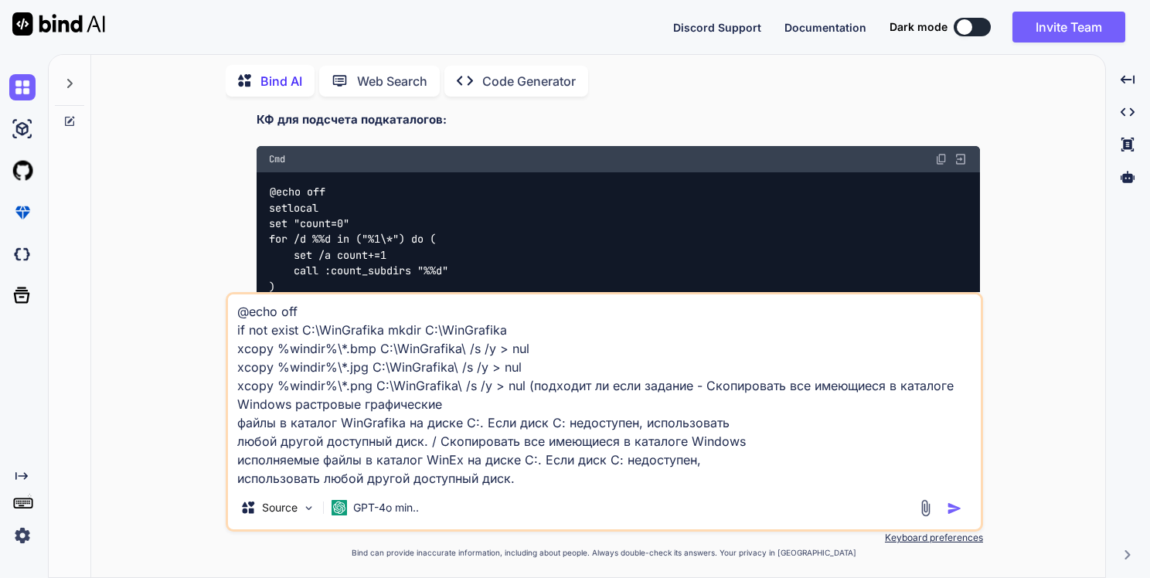
click at [237, 423] on textarea "объясни что это (для cmd): @echo off if not exist C:\WinEx mkdir C:\WinEx xcopy…" at bounding box center [604, 390] width 752 height 192
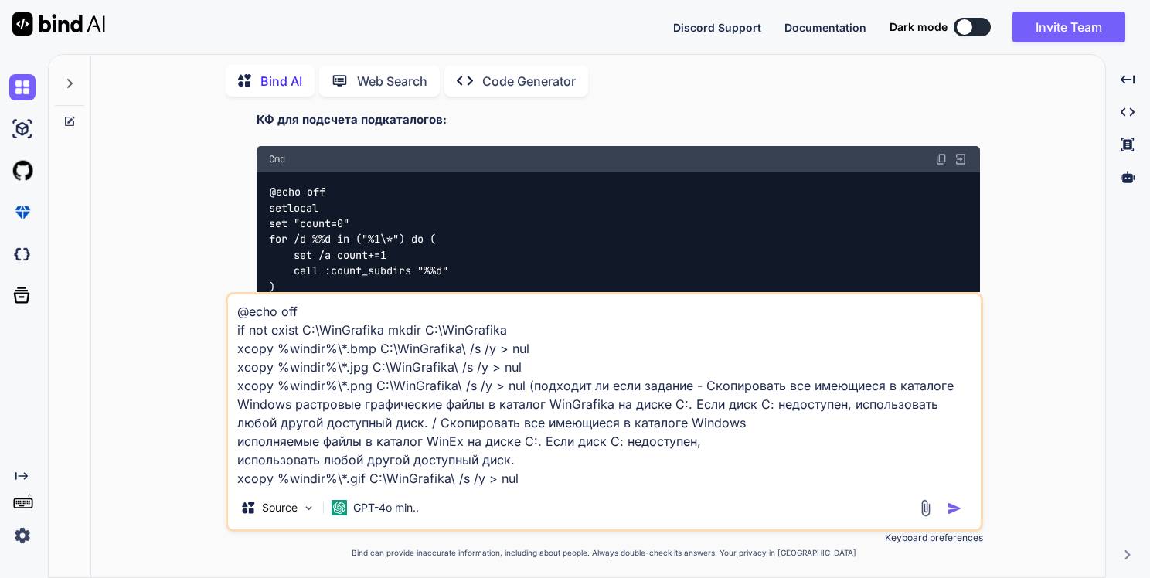
scroll to position [96, 0]
drag, startPoint x: 515, startPoint y: 478, endPoint x: 229, endPoint y: 473, distance: 286.7
click at [230, 472] on textarea "объясни что это (для cmd): @echo off if not exist C:\WinEx mkdir C:\WinEx xcopy…" at bounding box center [604, 390] width 752 height 192
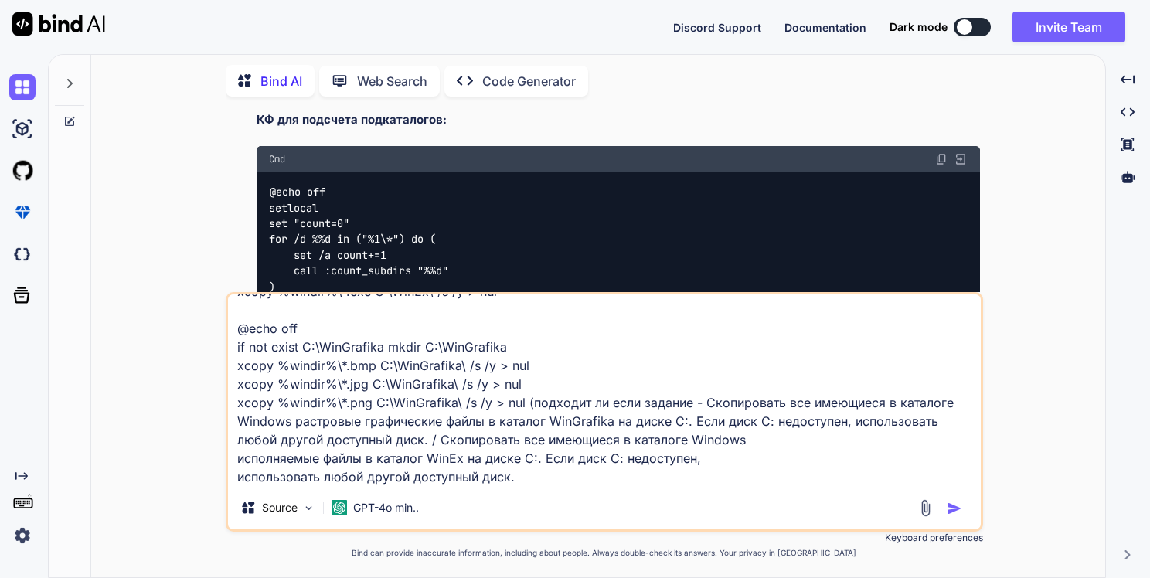
click at [524, 383] on textarea "объясни что это (для cmd): @echo off if not exist C:\WinEx mkdir C:\WinEx xcopy…" at bounding box center [604, 390] width 752 height 192
paste textarea "xcopy %windir%\*.gif C:\WinGrafika\ /s /y > nul"
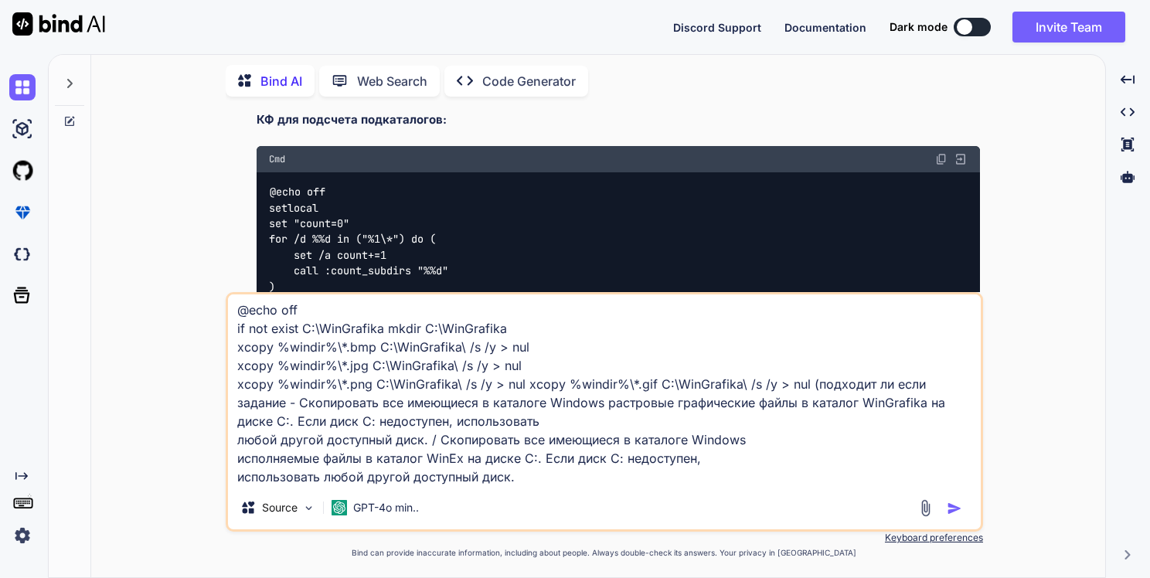
click at [582, 482] on textarea "объясни что это (для cmd): @echo off if not exist C:\WinEx mkdir C:\WinEx xcopy…" at bounding box center [604, 390] width 752 height 192
type textarea "объясни что это (для cmd): @echo off if not exist C:\WinEx mkdir C:\WinEx xcopy…"
click at [953, 507] on img "button" at bounding box center [953, 508] width 15 height 15
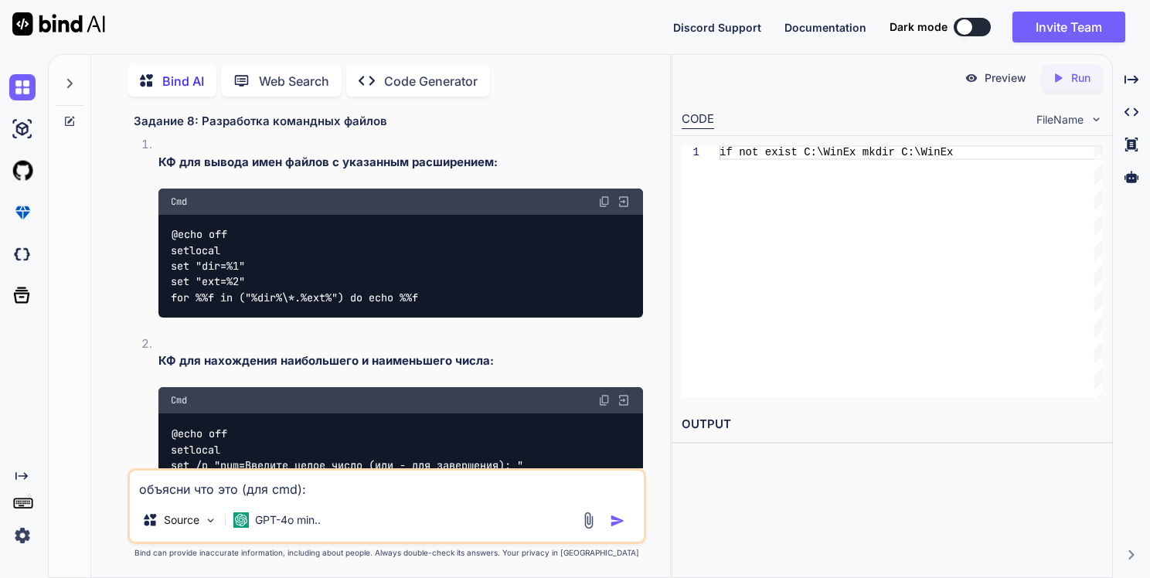
scroll to position [1434, 0]
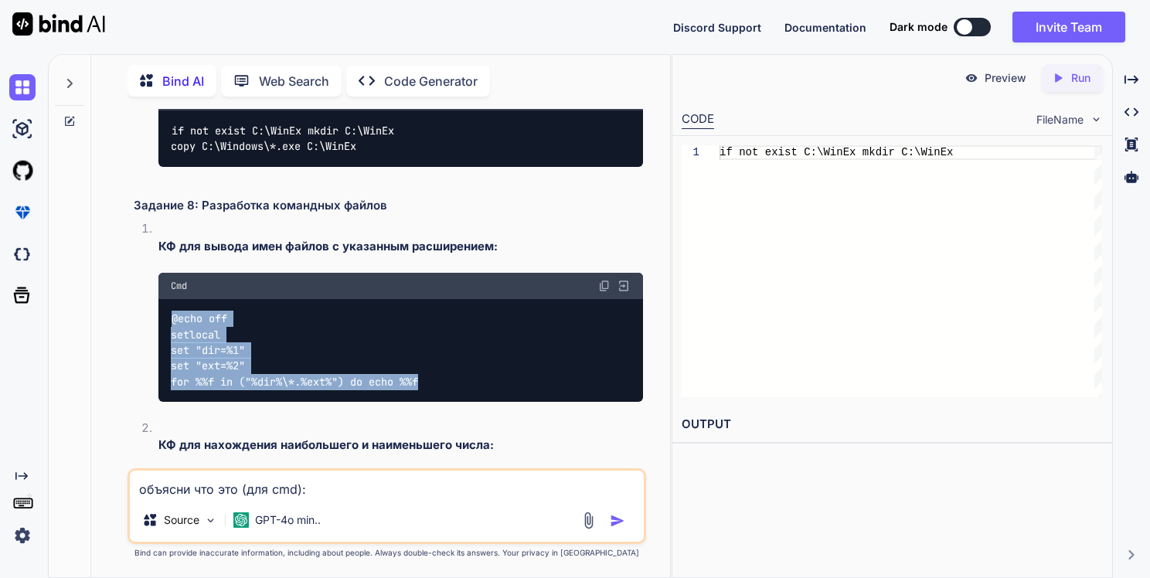
drag, startPoint x: 172, startPoint y: 351, endPoint x: 429, endPoint y: 414, distance: 264.2
click at [429, 402] on div "@echo off setlocal set "dir=%1" set "ext=%2" for %%f in ("%dir%\*.%ext%") do ec…" at bounding box center [400, 351] width 485 height 104
copy code "@echo off setlocal set "dir=%1" set "ext=%2" for %%f in ("%dir%\*.%ext%") do ec…"
click at [505, 254] on div "Вот пошаговые инструкции для выполнения заданий с использованием командной стро…" at bounding box center [389, 408] width 510 height 2582
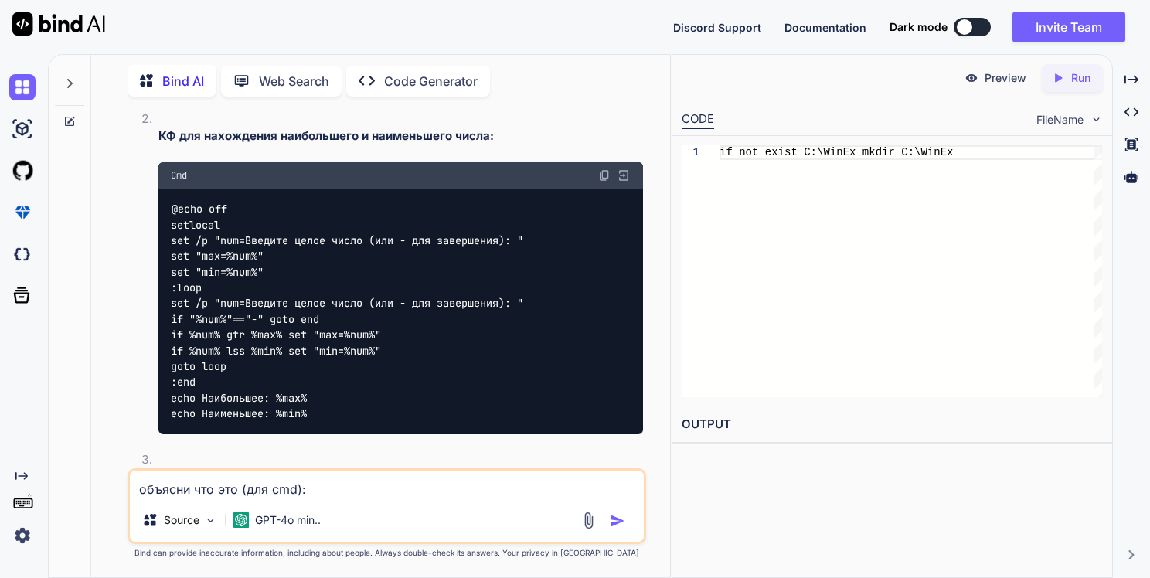
scroll to position [1820, 0]
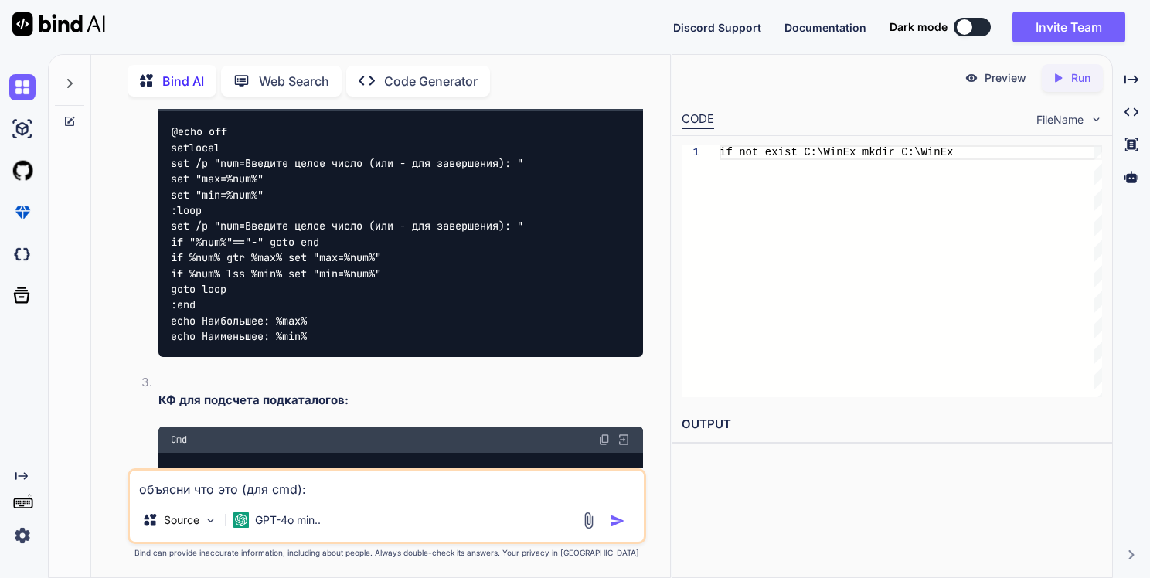
click at [261, 491] on textarea "объясни что это (для cmd): @echo off if not exist C:\WinEx mkdir C:\WinEx xcopy…" at bounding box center [387, 484] width 515 height 28
paste textarea ""8-1.bat" не является внутренней или внешней командой, исполняемой программой и…"
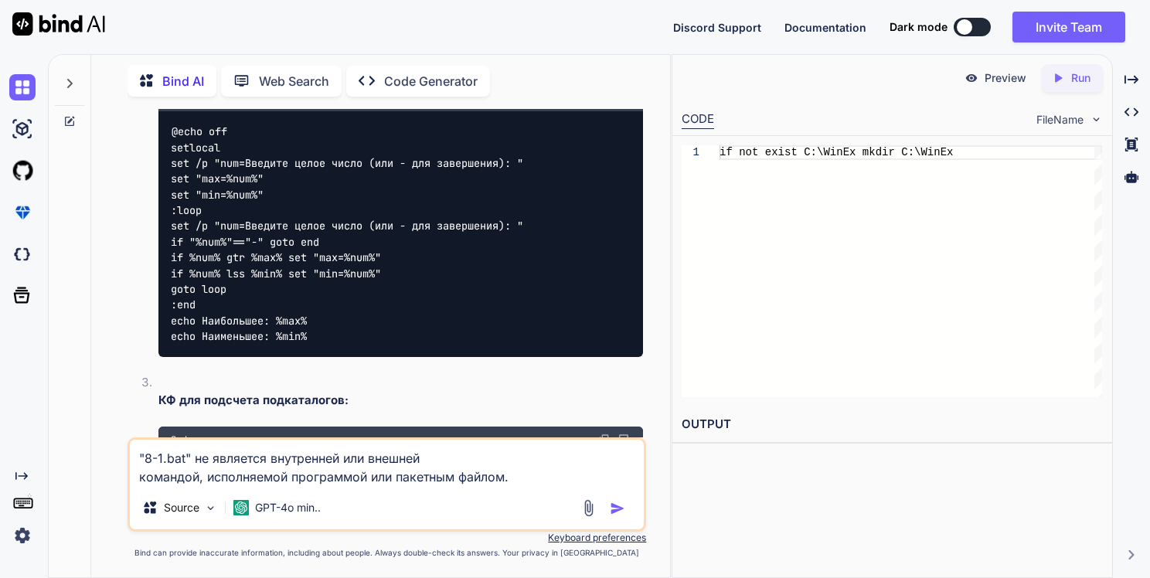
click at [133, 459] on textarea ""8-1.bat" не является внутренней или внешней командой, исполняемой программой и…" at bounding box center [387, 463] width 515 height 46
click at [292, 457] on textarea "я сделала файл "8-1.bat" не является внутренней или внешней командой, исполняем…" at bounding box center [387, 463] width 515 height 46
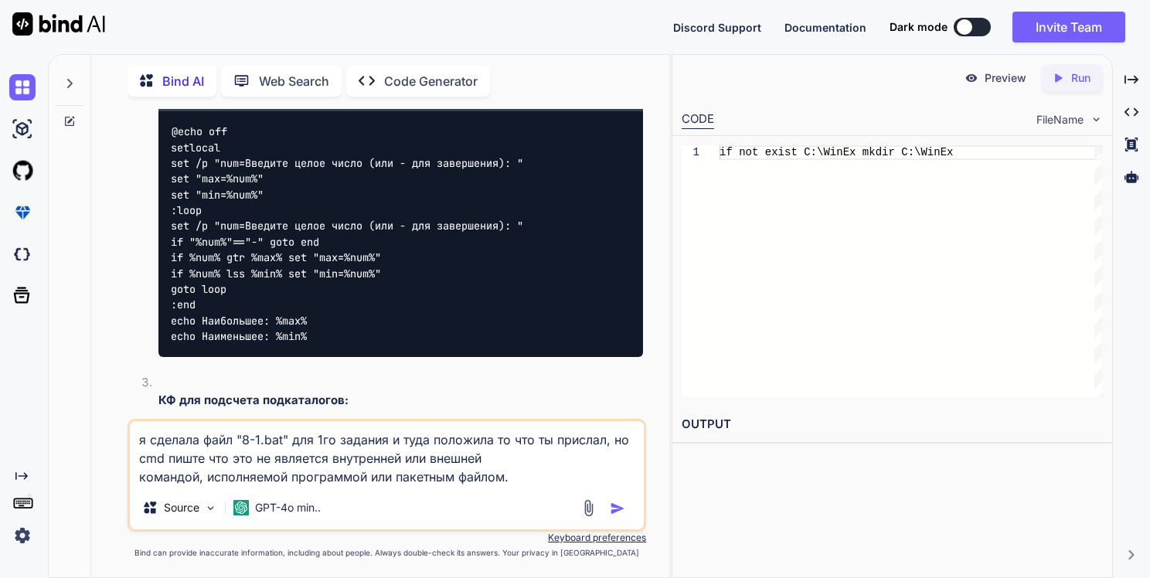
click at [203, 454] on textarea "я сделала файл "8-1.bat" для 1го задания и туда положила то что ты прислал, но …" at bounding box center [387, 453] width 515 height 65
type textarea "я сделала файл "8-1.bat" для 1го задания и туда положила то что ты прислал, но …"
click at [142, 222] on ol "КФ для вывода имен файлов с указанным расширением: Cmd @echo off setlocal set "…" at bounding box center [389, 553] width 510 height 1438
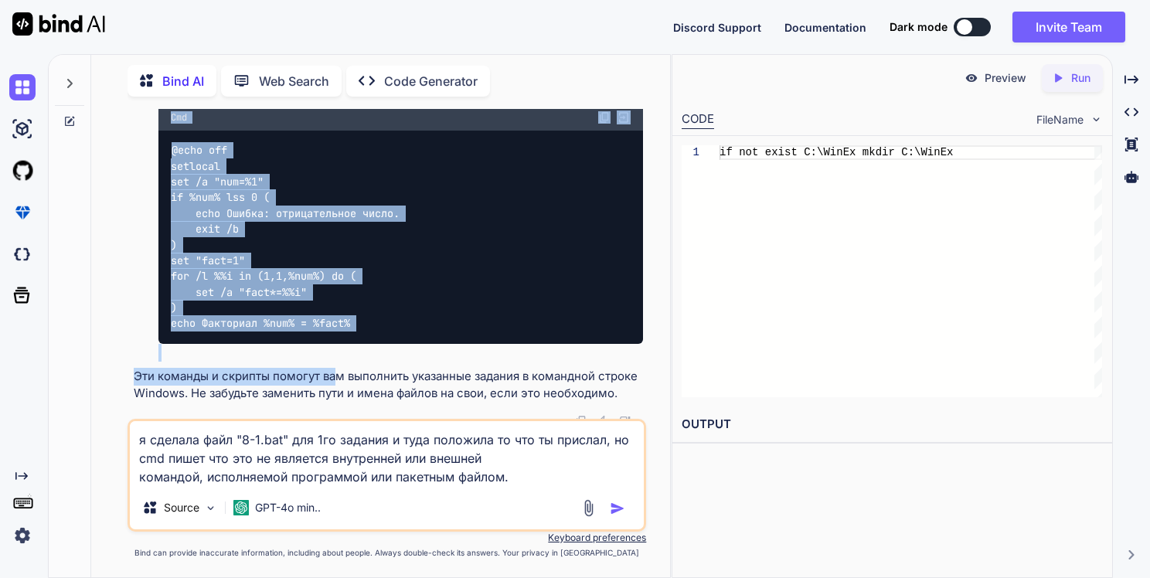
scroll to position [2754, 0]
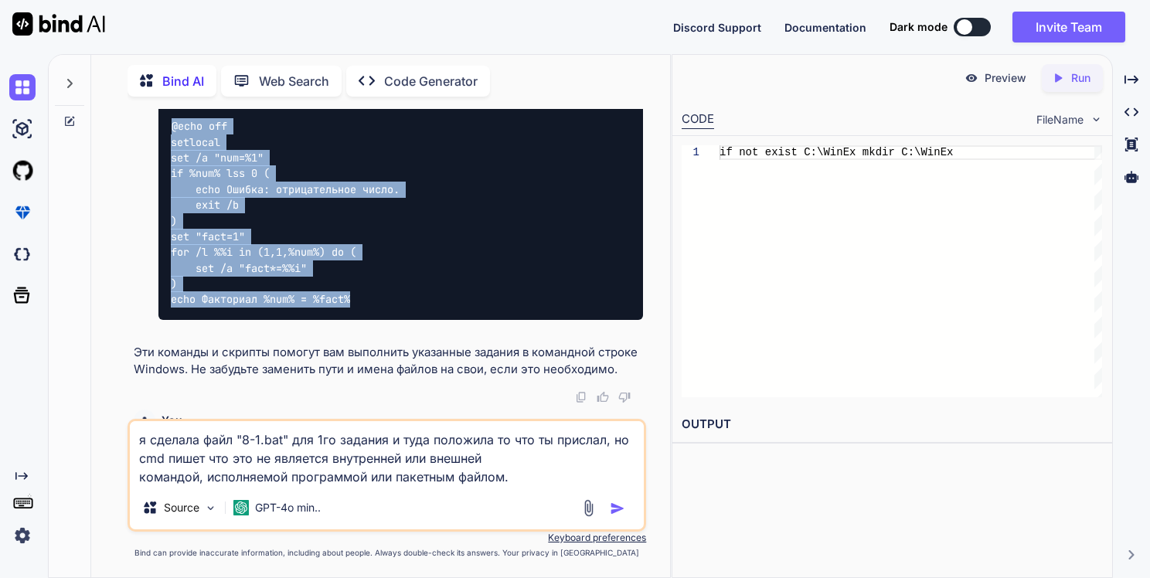
drag, startPoint x: 170, startPoint y: 244, endPoint x: 368, endPoint y: 331, distance: 216.2
copy ol "@lore ips dolorsit ame /c "adi=Elitsed doeiu tempo (inc - utl etdolorema): " al…"
click at [613, 509] on img "button" at bounding box center [617, 508] width 15 height 15
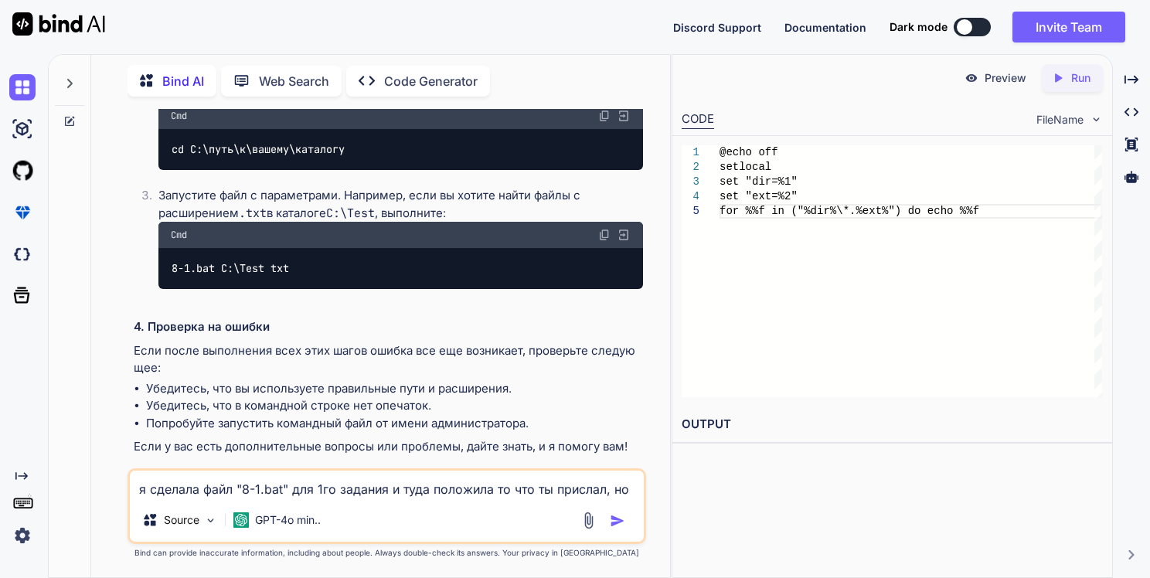
scroll to position [6545, 0]
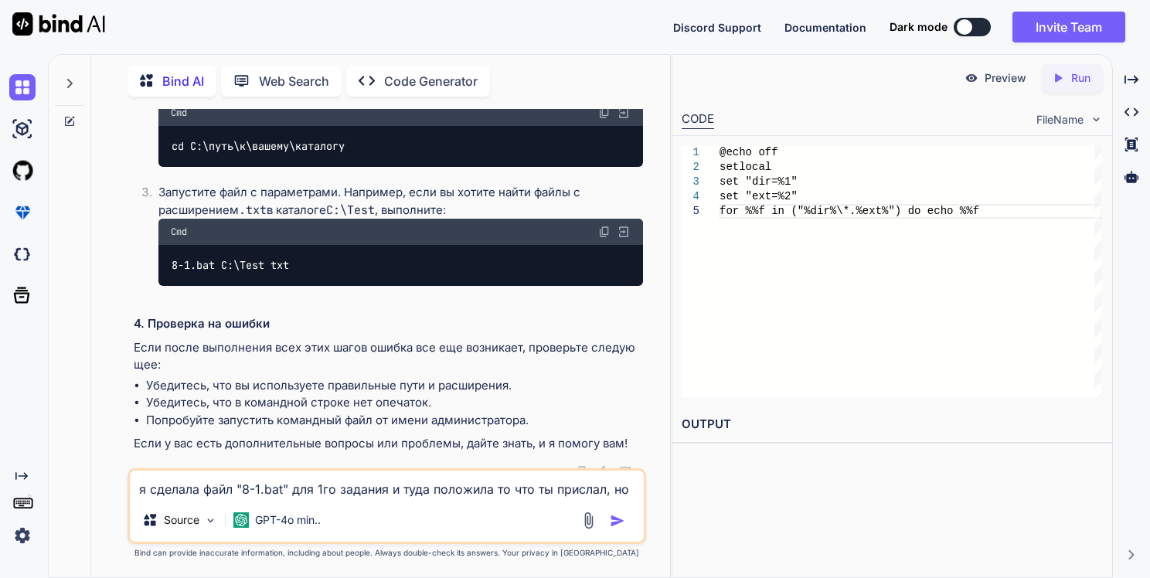
click at [358, 285] on div "8-1.bat C:\Test txt" at bounding box center [400, 265] width 485 height 40
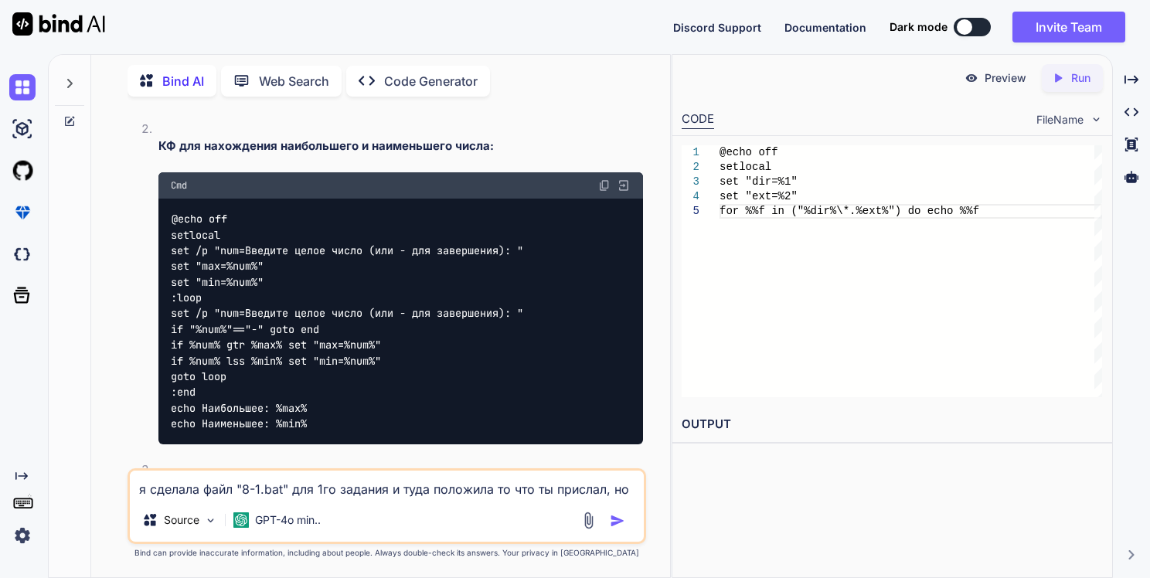
scroll to position [1755, 0]
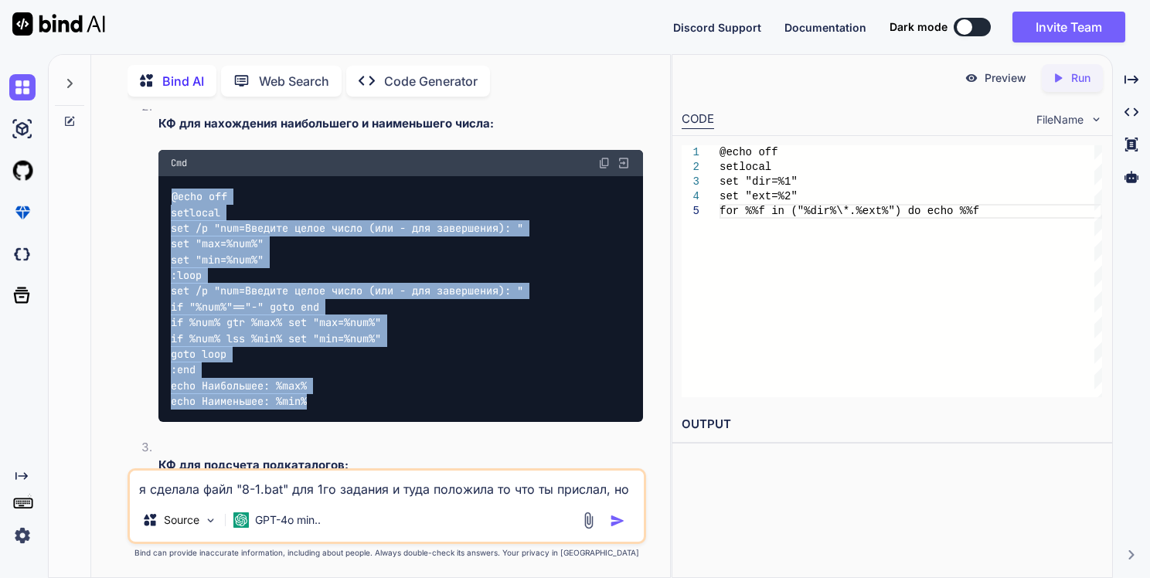
drag, startPoint x: 172, startPoint y: 232, endPoint x: 331, endPoint y: 434, distance: 257.5
click at [331, 421] on div "@echo off setlocal set /p "num=Введите целое число (или - для завершения): " se…" at bounding box center [400, 298] width 485 height 245
copy code "@echo off setlocal set /p "num=Введите целое число (или - для завершения): " se…"
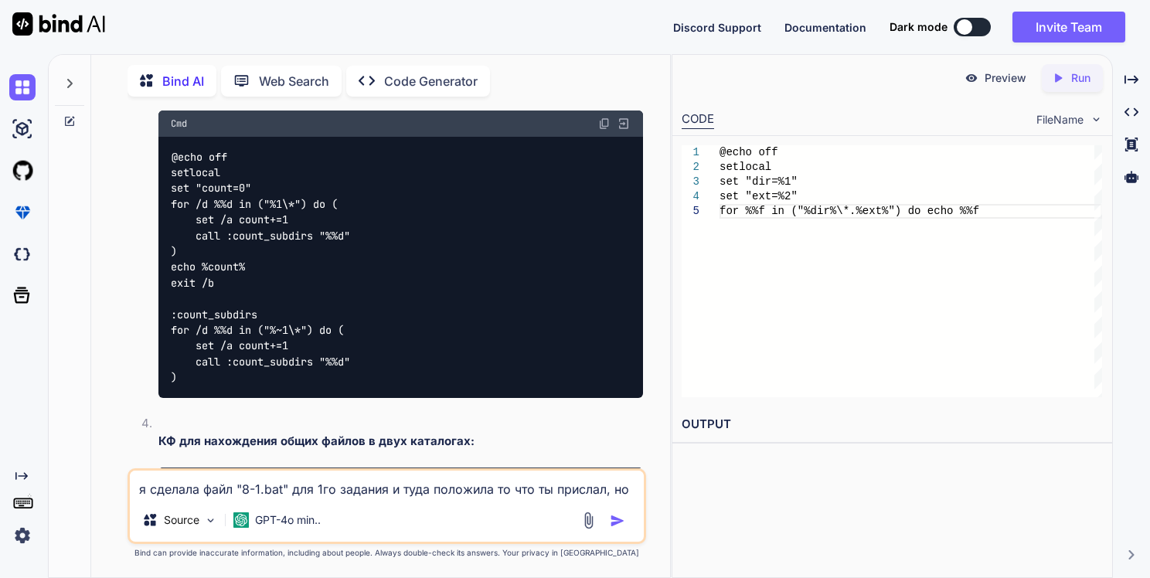
scroll to position [2141, 0]
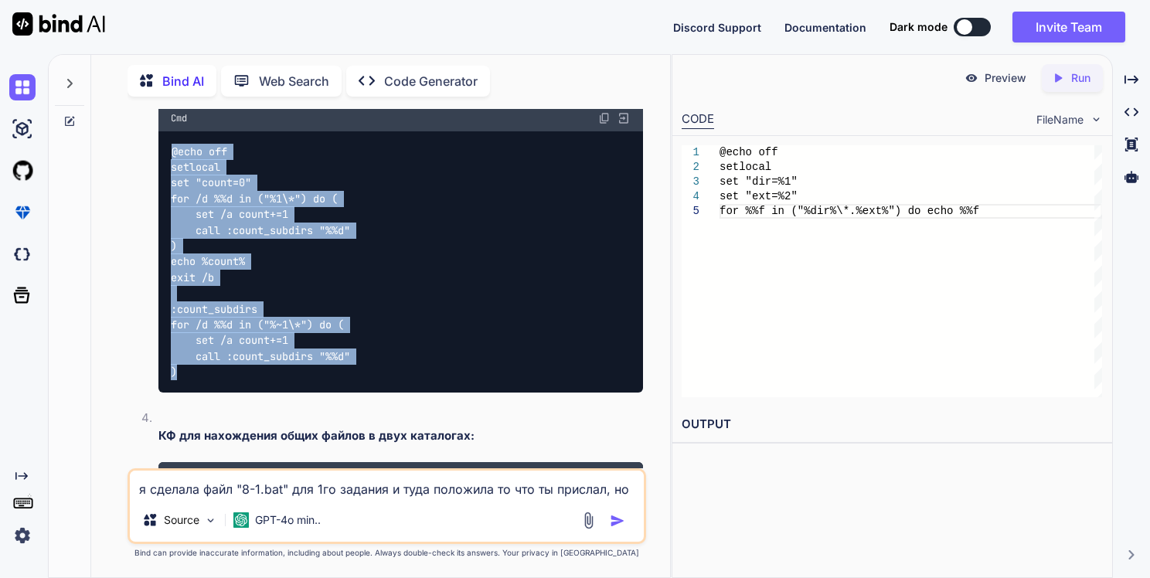
drag, startPoint x: 172, startPoint y: 185, endPoint x: 260, endPoint y: 411, distance: 243.2
click at [260, 392] on div "@echo off setlocal set "count=0" for /d %%d in ("%1\*") do ( set /a count+=1 ca…" at bounding box center [400, 261] width 485 height 261
copy code "@echo off setlocal set "count=0" for /d %%d in ("%1\*") do ( set /a count+=1 ca…"
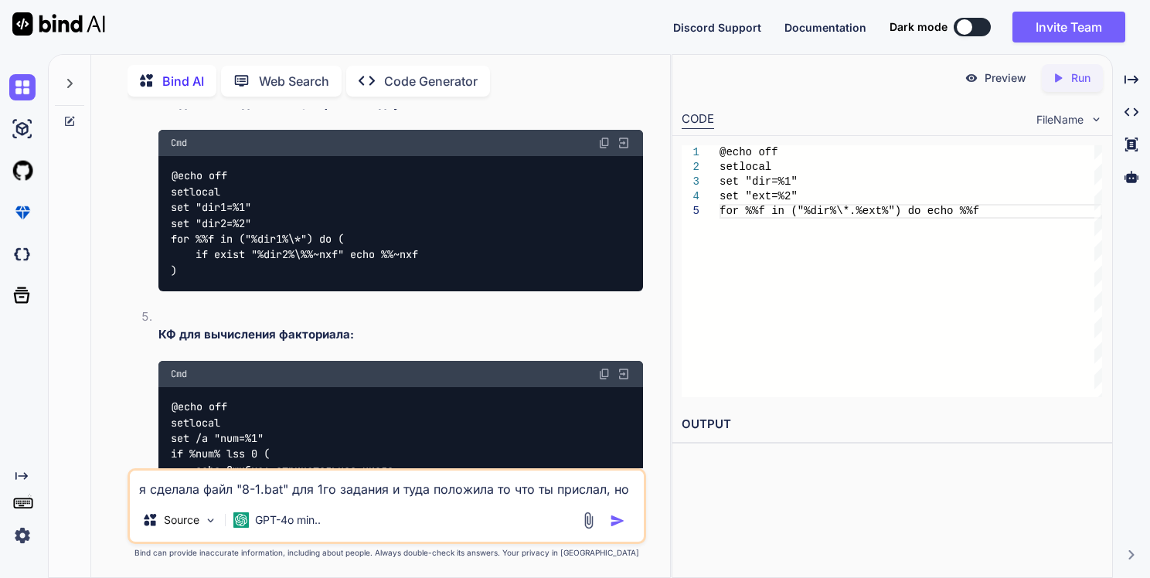
scroll to position [2450, 0]
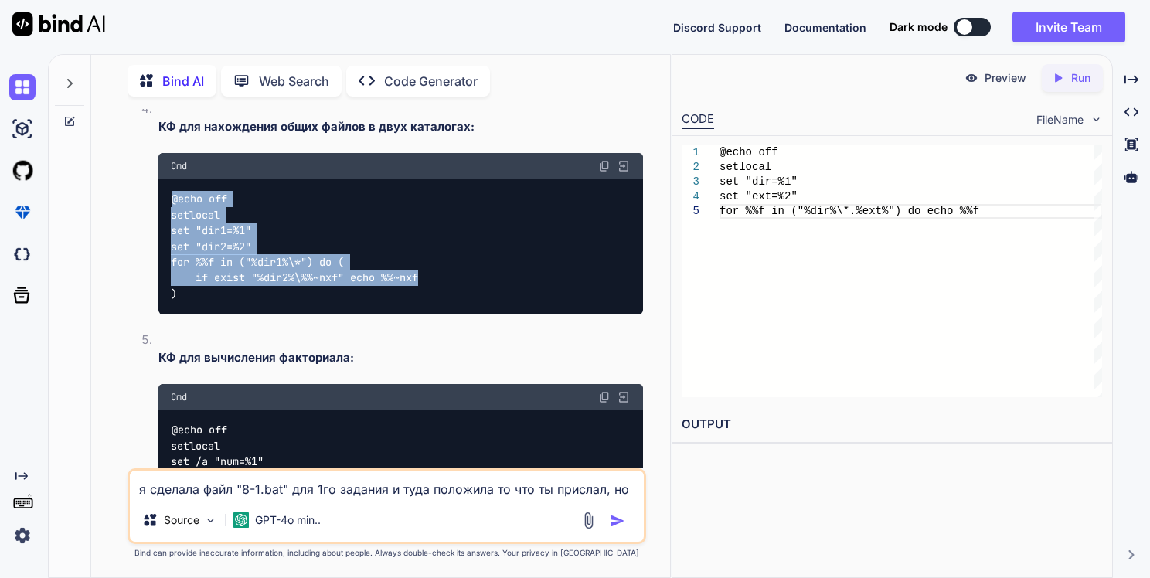
drag, startPoint x: 172, startPoint y: 231, endPoint x: 447, endPoint y: 313, distance: 287.0
click at [447, 313] on div "@echo off setlocal set "dir1=%1" set "dir2=%2" for %%f in ("%dir1%\*") do ( if …" at bounding box center [400, 246] width 485 height 135
copy code "@echo off setlocal set "dir1=%1" set "dir2=%2" for %%f in ("%dir1%\*") do ( if …"
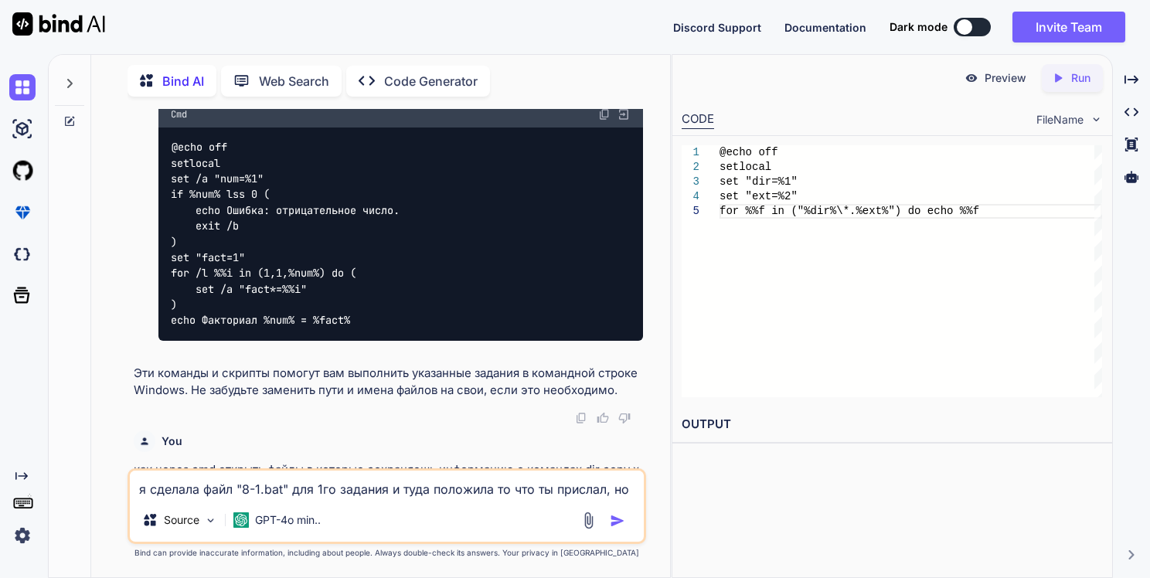
scroll to position [2760, 0]
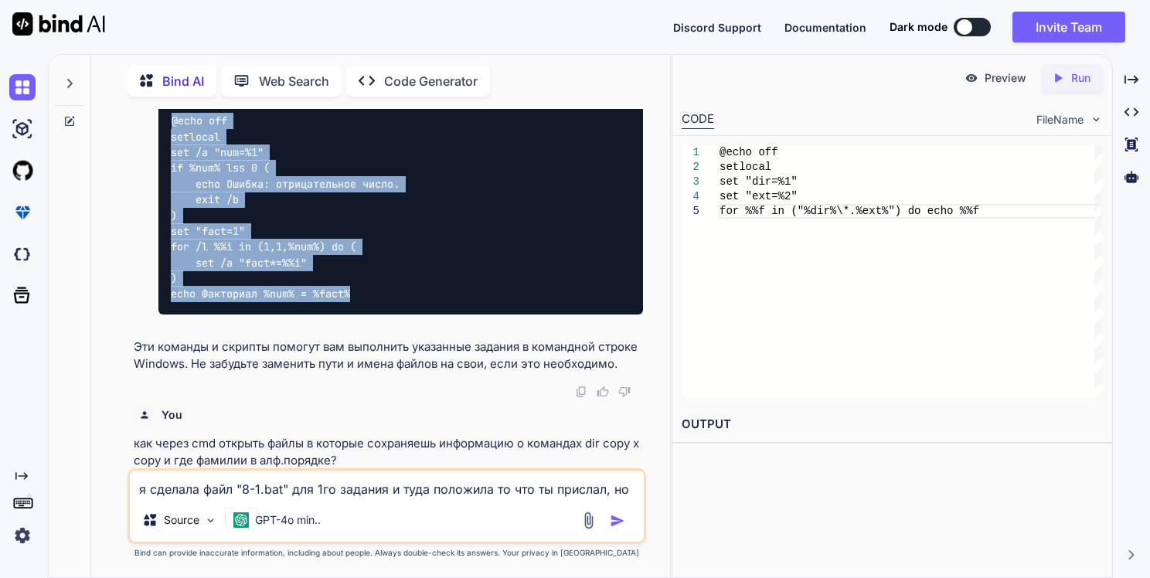
drag, startPoint x: 168, startPoint y: 151, endPoint x: 362, endPoint y: 326, distance: 260.4
click at [362, 315] on div "@echo off setlocal set /a "num=%1" if %num% lss 0 ( echo Ошибка: отрицательное …" at bounding box center [400, 208] width 485 height 214
copy code "@echo off setlocal set /a "num=%1" if %num% lss 0 ( echo Ошибка: отрицательное …"
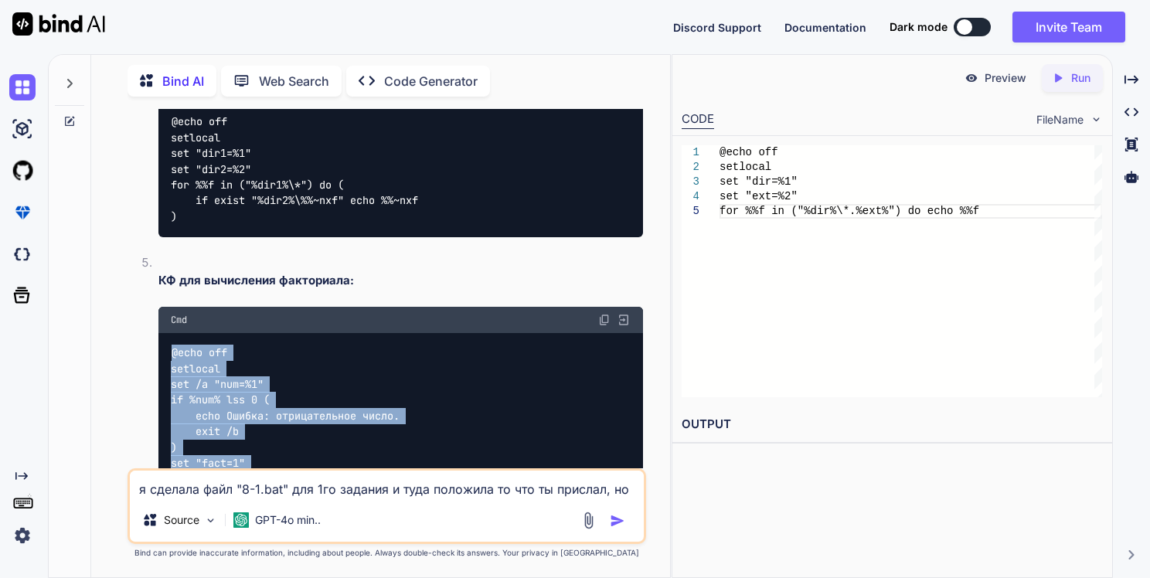
scroll to position [2682, 0]
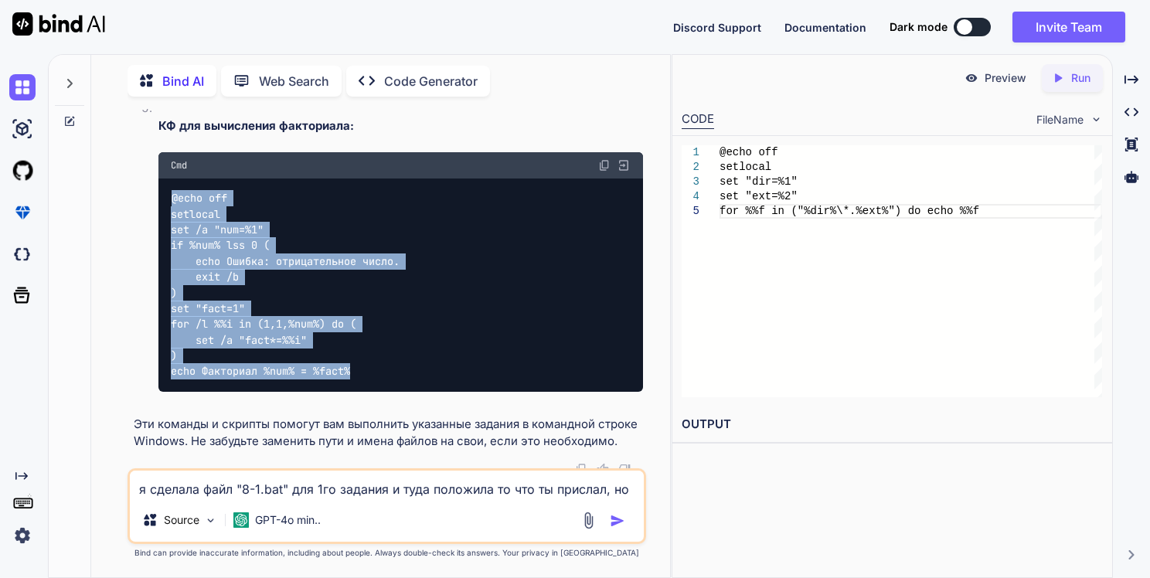
click at [272, 287] on div "@echo off setlocal set /a "num=%1" if %num% lss 0 ( echo Ошибка: отрицательное …" at bounding box center [400, 285] width 485 height 214
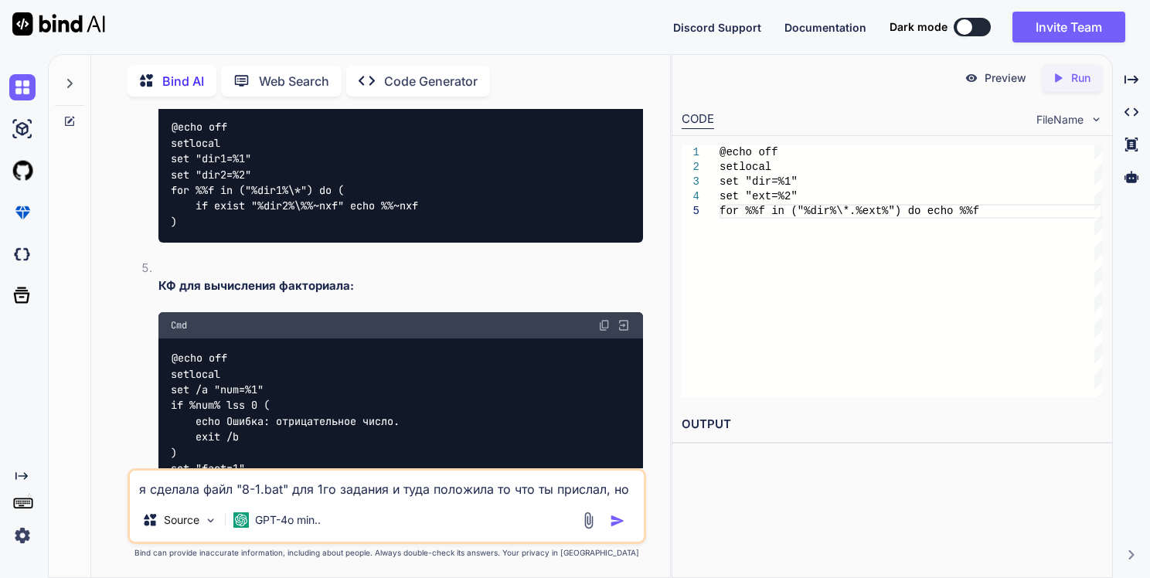
scroll to position [2528, 0]
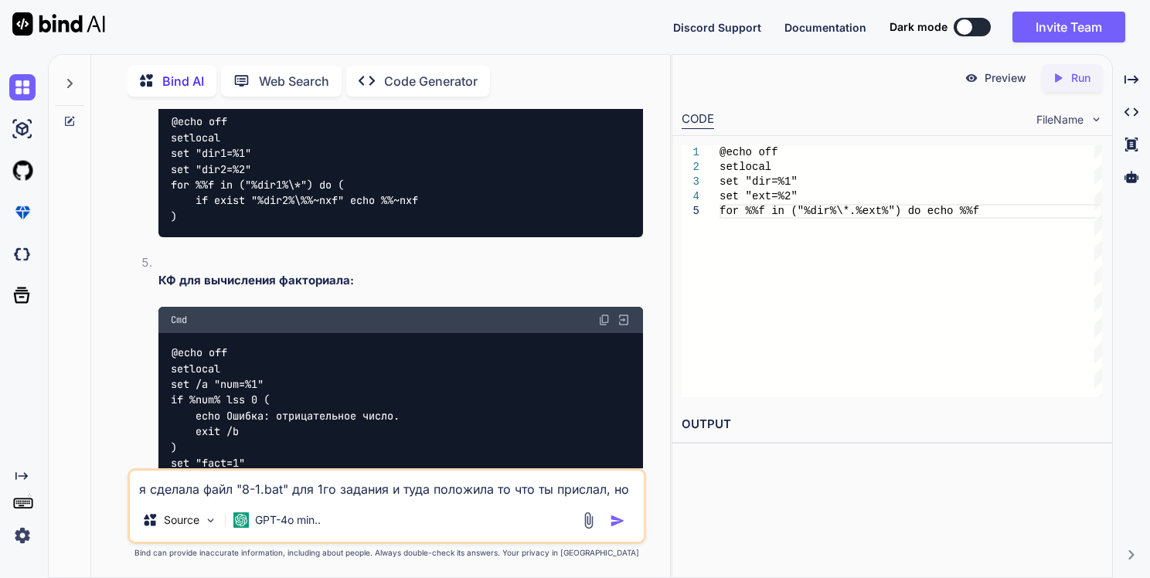
click at [303, 494] on textarea "я сделала файл "8-1.bat" для 1го задания и туда положила то что ты прислал, но …" at bounding box center [387, 484] width 515 height 28
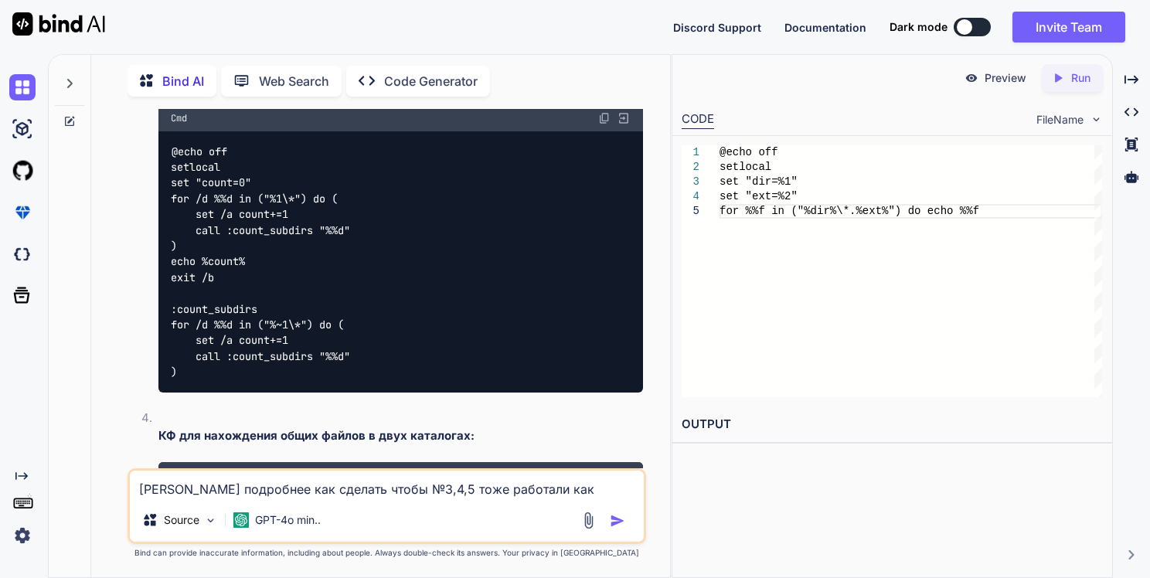
scroll to position [2120, 0]
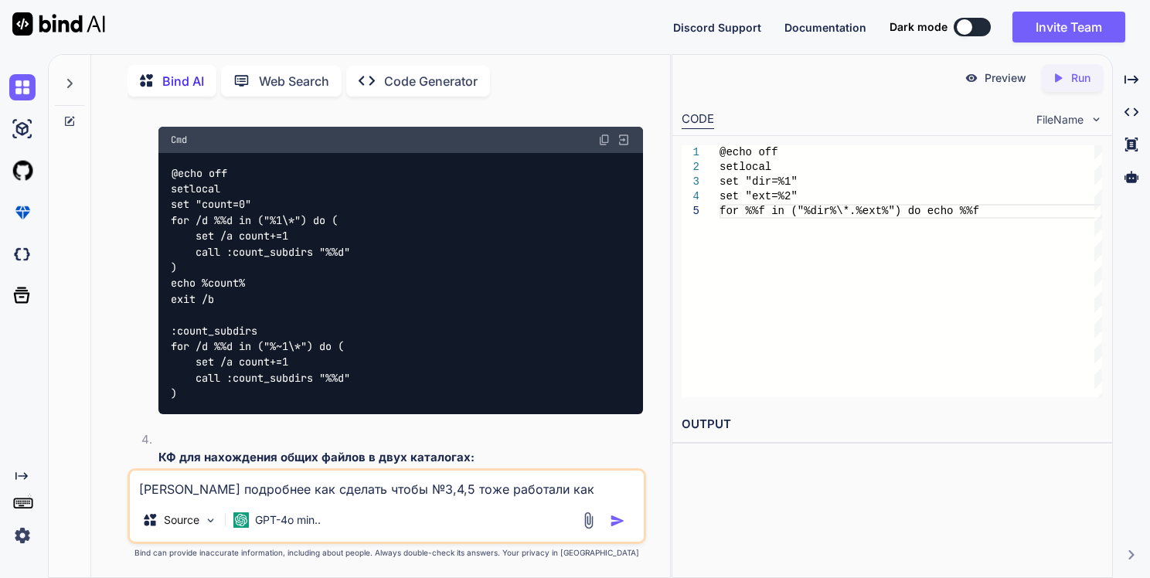
drag, startPoint x: 158, startPoint y: 113, endPoint x: 335, endPoint y: 125, distance: 177.3
click at [328, 121] on li "КФ для подсчета подкаталогов: Cmd @echo off setlocal set "count=0" for /d %%d i…" at bounding box center [395, 252] width 498 height 357
click at [355, 110] on p "КФ для подсчета подкаталогов:" at bounding box center [400, 101] width 485 height 18
drag, startPoint x: 348, startPoint y: 138, endPoint x: 147, endPoint y: 133, distance: 200.9
click at [147, 133] on li "КФ для подсчета подкаталогов: Cmd @echo off setlocal set "count=0" for /d %%d i…" at bounding box center [395, 252] width 498 height 357
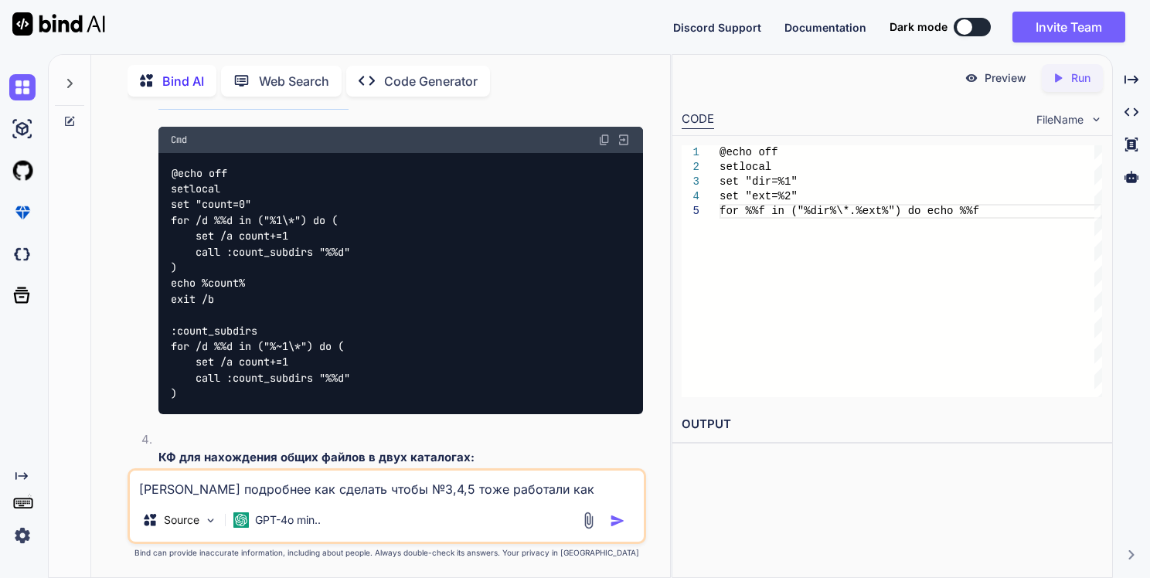
copy strong "КФ для подсчета подкаталогов:"
click at [562, 490] on textarea "[PERSON_NAME] подробнее как сделать чтобы №3,4,5 тоже работали как ввести в cmd?" at bounding box center [387, 484] width 515 height 28
paste textarea "КФ для подсчета подкаталогов:"
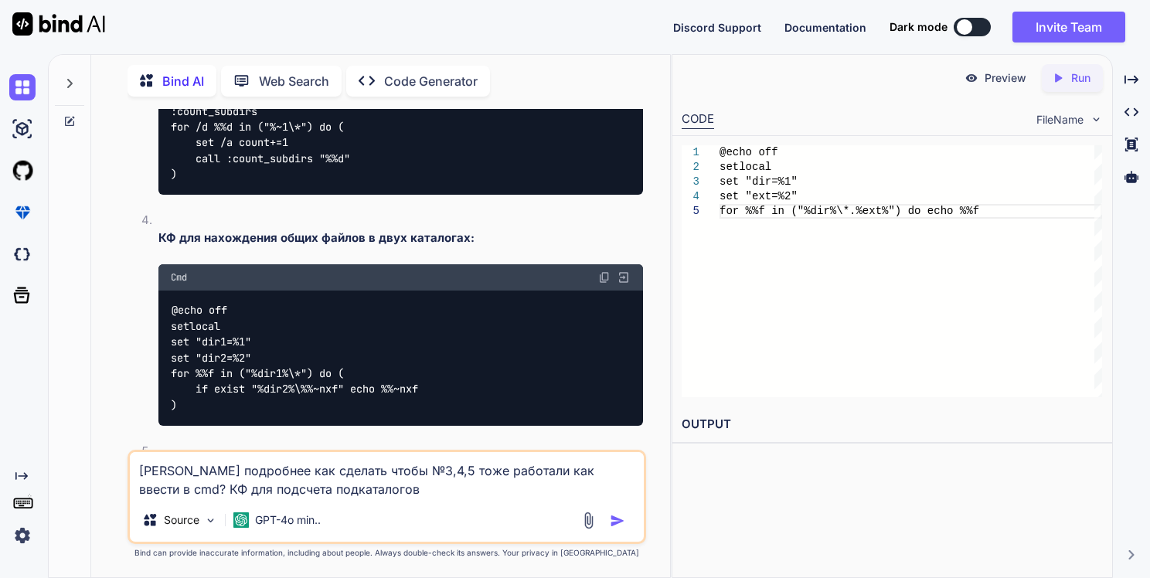
scroll to position [2429, 0]
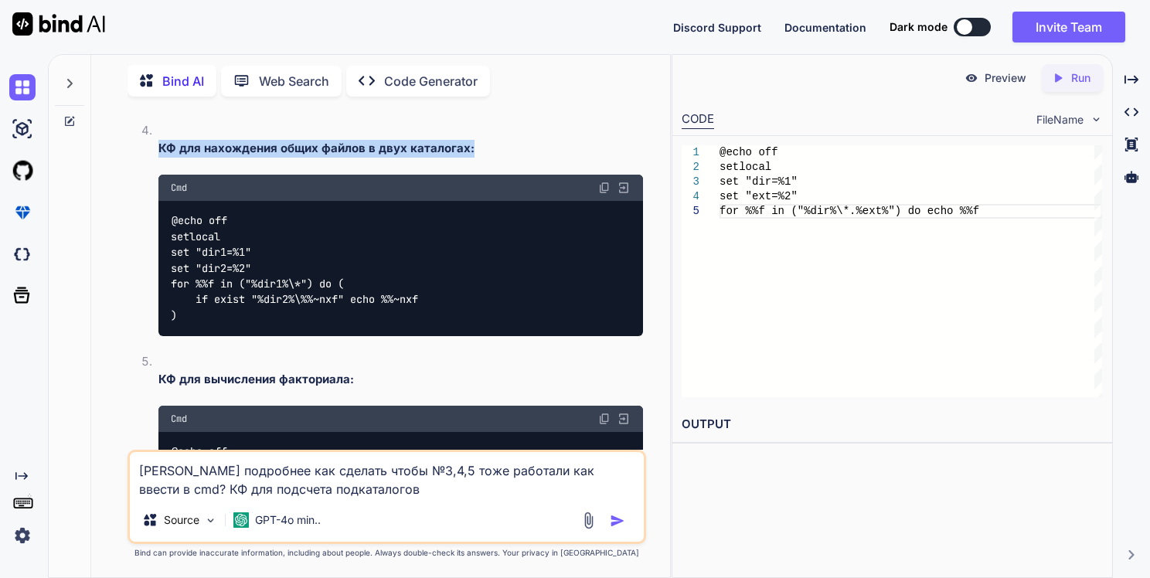
drag, startPoint x: 158, startPoint y: 179, endPoint x: 493, endPoint y: 185, distance: 334.6
click at [493, 158] on p "КФ для нахождения общих файлов в двух каталогах:" at bounding box center [400, 149] width 485 height 18
copy strong "КФ для нахождения общих файлов в двух каталогах:"
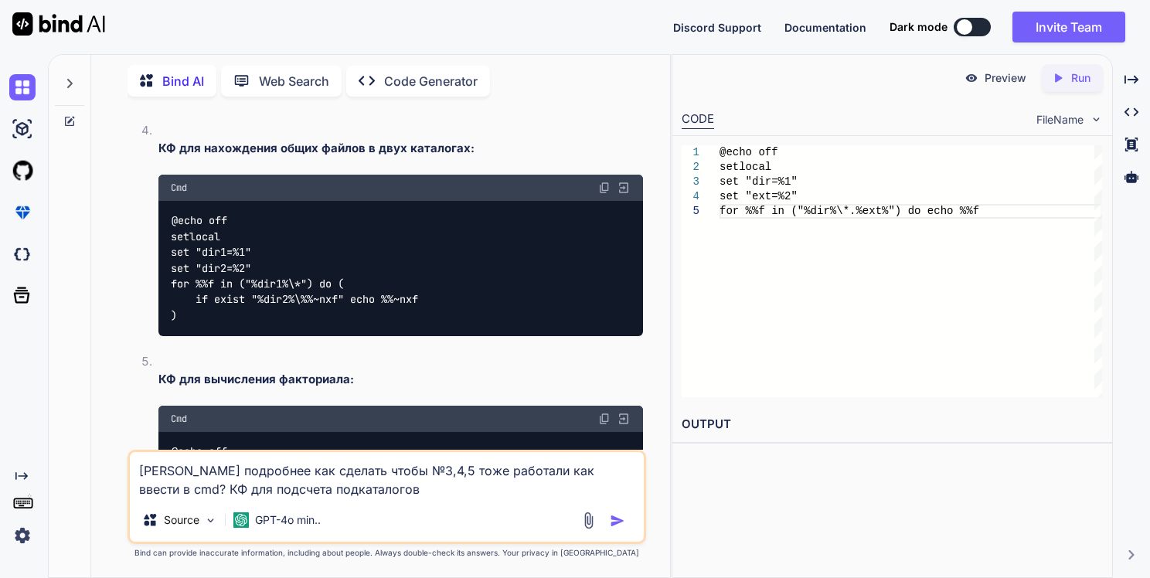
click at [374, 491] on textarea "[PERSON_NAME] подробнее как сделать чтобы №3,4,5 тоже работали как ввести в cmd…" at bounding box center [387, 475] width 515 height 46
paste textarea "КФ для нахождения общих файлов в двух каталогах:"
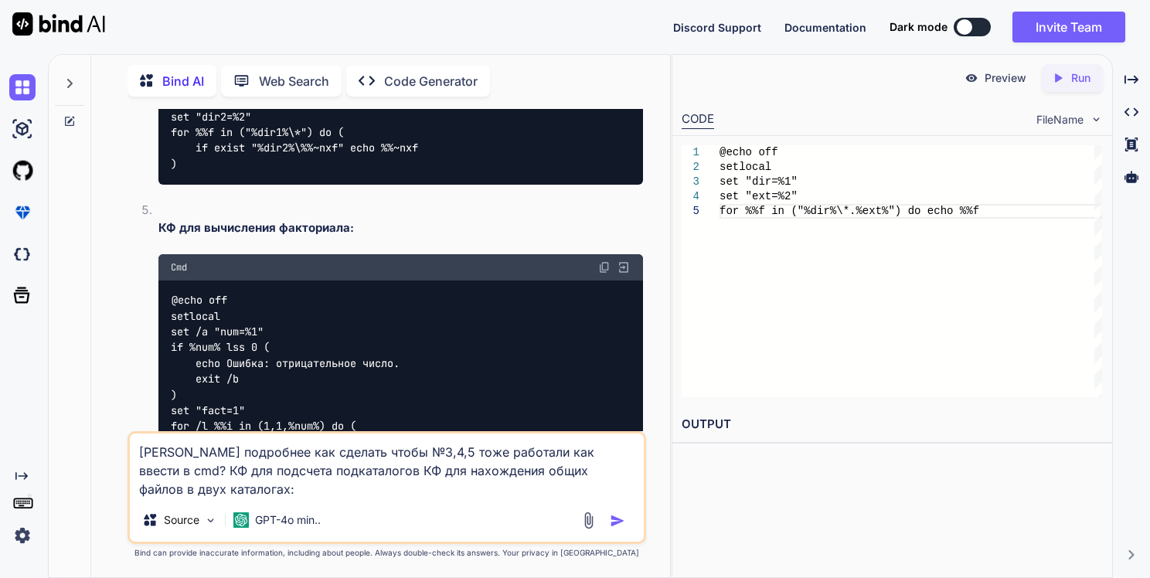
scroll to position [2583, 0]
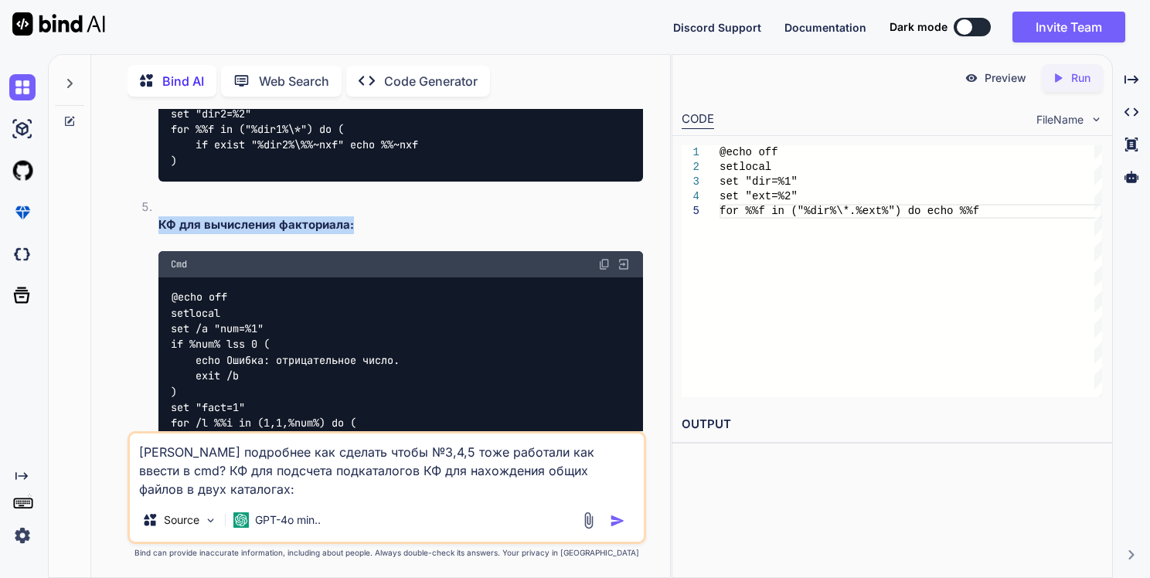
drag, startPoint x: 362, startPoint y: 261, endPoint x: 143, endPoint y: 253, distance: 219.6
copy strong "КФ для вычисления факториала:"
click at [316, 486] on textarea "[PERSON_NAME] подробнее как сделать чтобы №3,4,5 тоже работали как ввести в cmd…" at bounding box center [387, 465] width 515 height 65
paste textarea "КФ для вычисления факториала:"
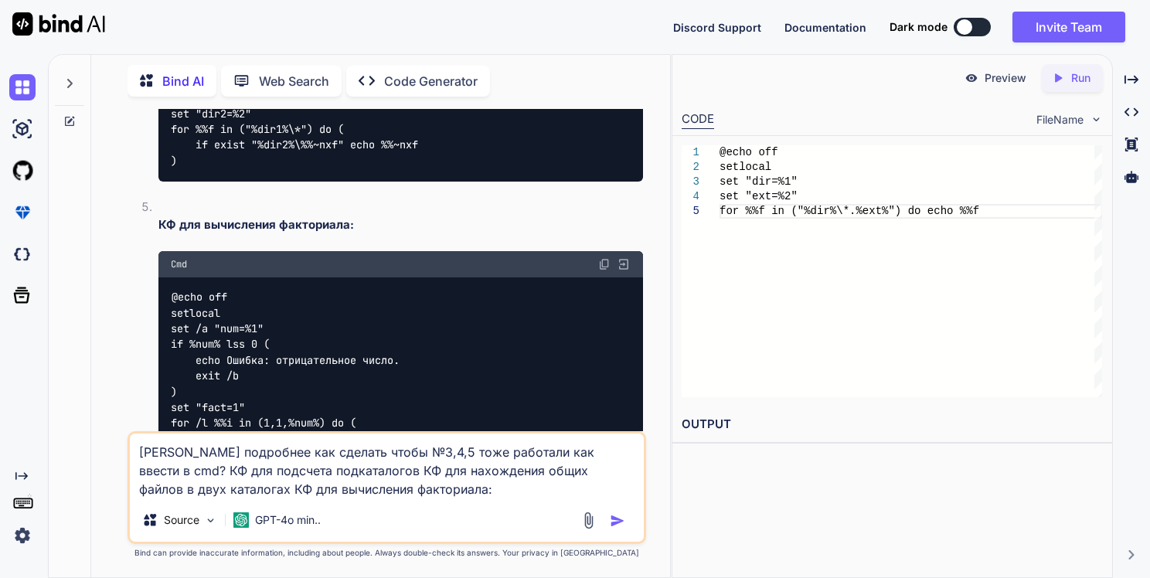
type textarea "[PERSON_NAME] подробнее как сделать чтобы №3,4,5 тоже работали как ввести в cmd…"
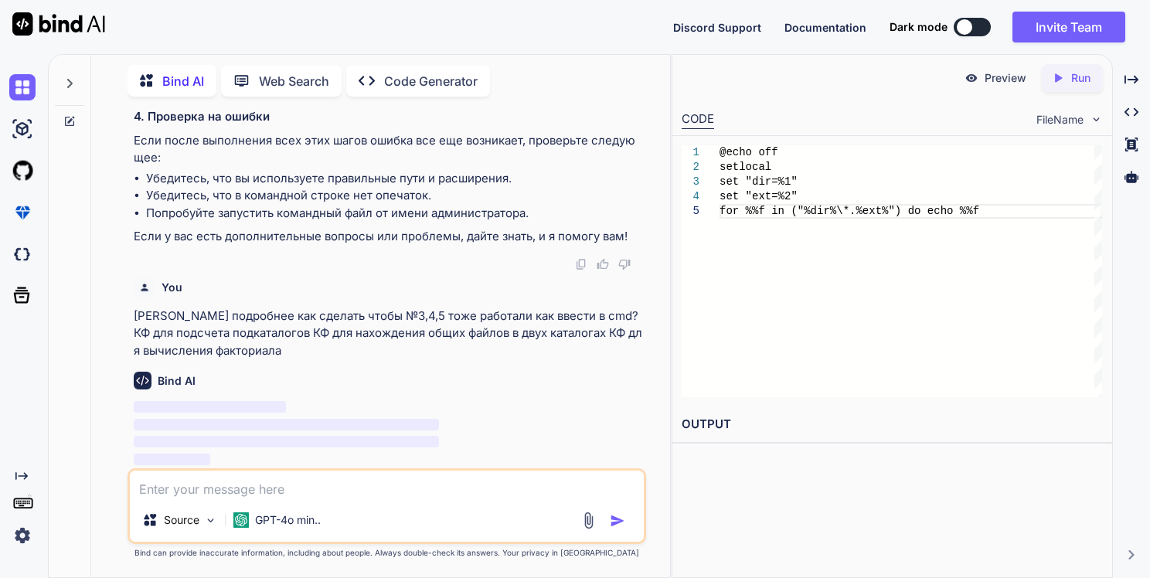
scroll to position [6821, 0]
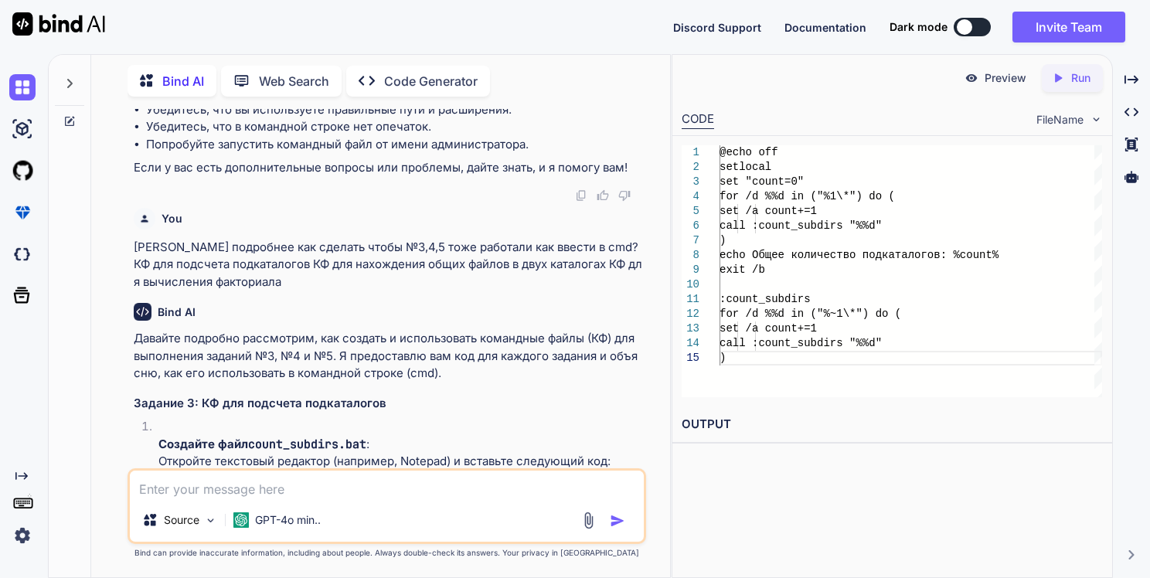
click at [350, 382] on p "Давайте подробно рассмотрим, как создать и использовать командные файлы (КФ) дл…" at bounding box center [389, 356] width 510 height 53
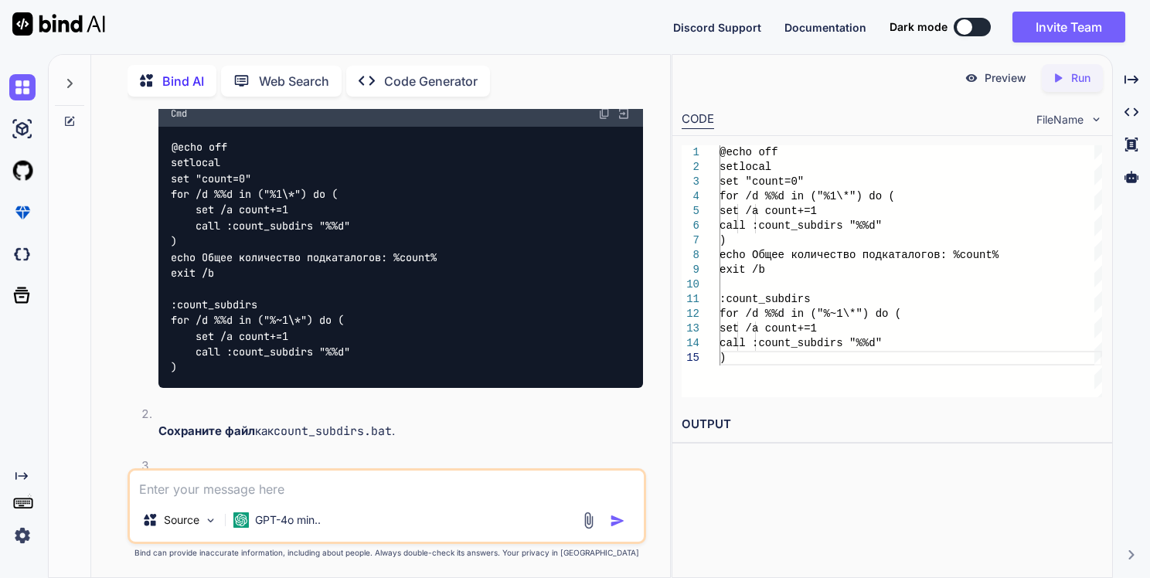
scroll to position [7207, 0]
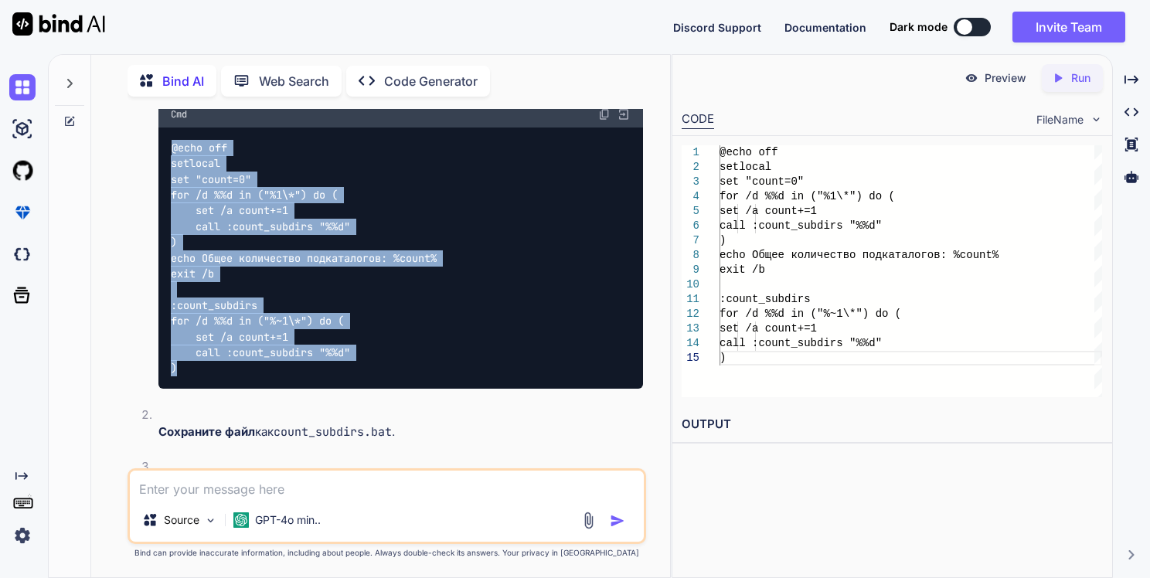
drag, startPoint x: 310, startPoint y: 414, endPoint x: 167, endPoint y: 219, distance: 241.5
click at [167, 219] on div "@echo off setlocal set "count=0" for /d %%d in ("%1\*") do ( set /a count+=1 ca…" at bounding box center [400, 257] width 485 height 261
copy code "@echo off setlocal set "count=0" for /d %%d in ("%1\*") do ( set /a count+=1 ca…"
click at [407, 84] on p "Создайте файл count_subdirs.bat : Откройте текстовый редактор (например, Notepa…" at bounding box center [400, 66] width 485 height 35
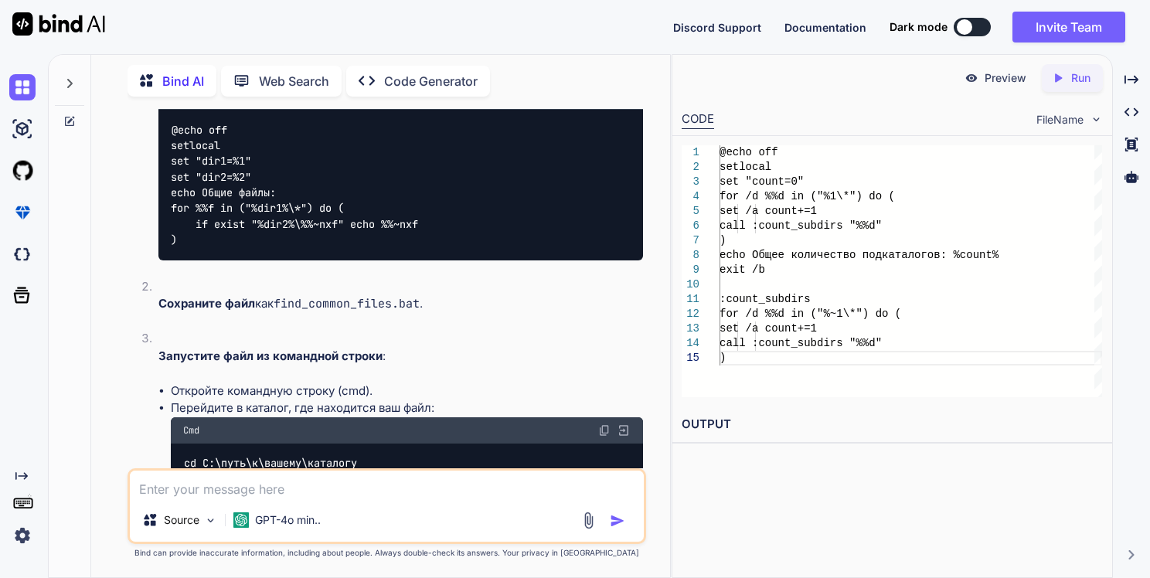
scroll to position [7980, 0]
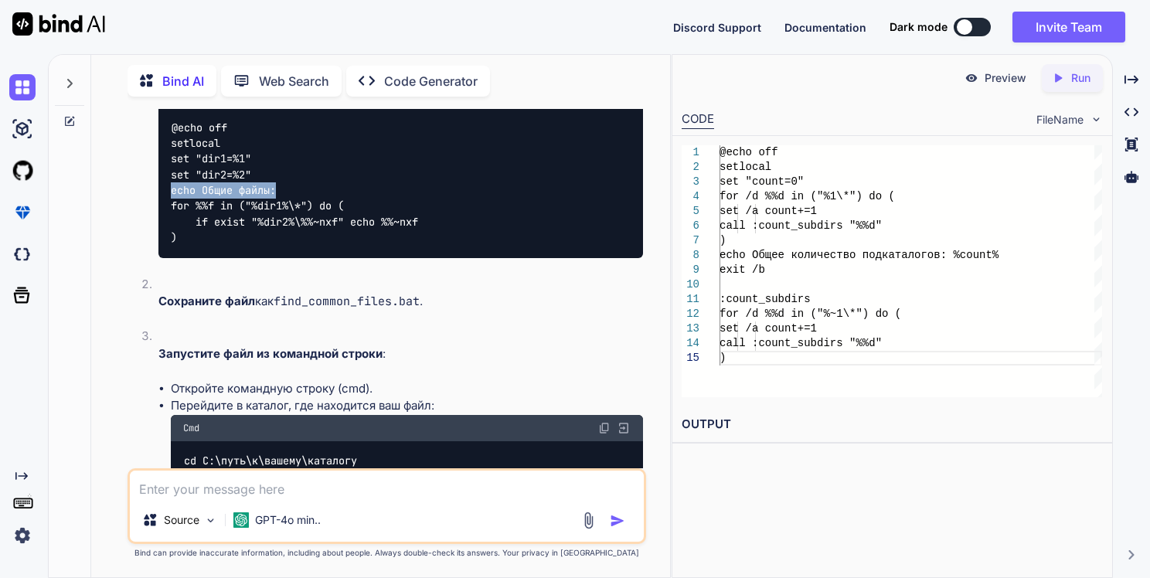
drag, startPoint x: 282, startPoint y: 278, endPoint x: 166, endPoint y: 278, distance: 115.9
click at [166, 258] on div "@echo off setlocal set "dir1=%1" set "dir2=%2" echo Общие файлы: for %%f in ("%…" at bounding box center [400, 182] width 485 height 151
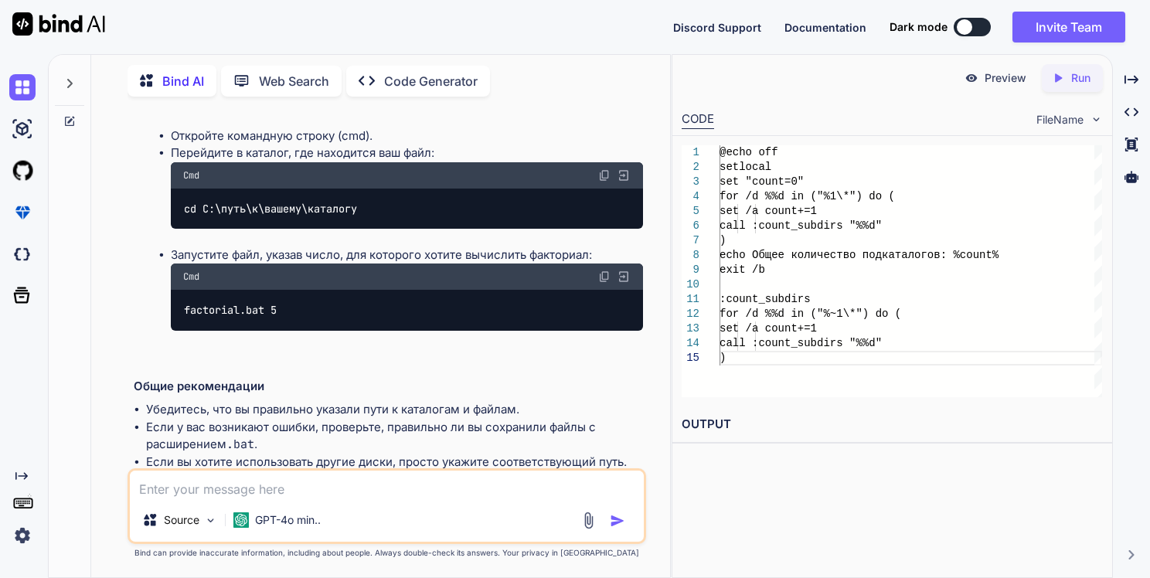
scroll to position [8951, 0]
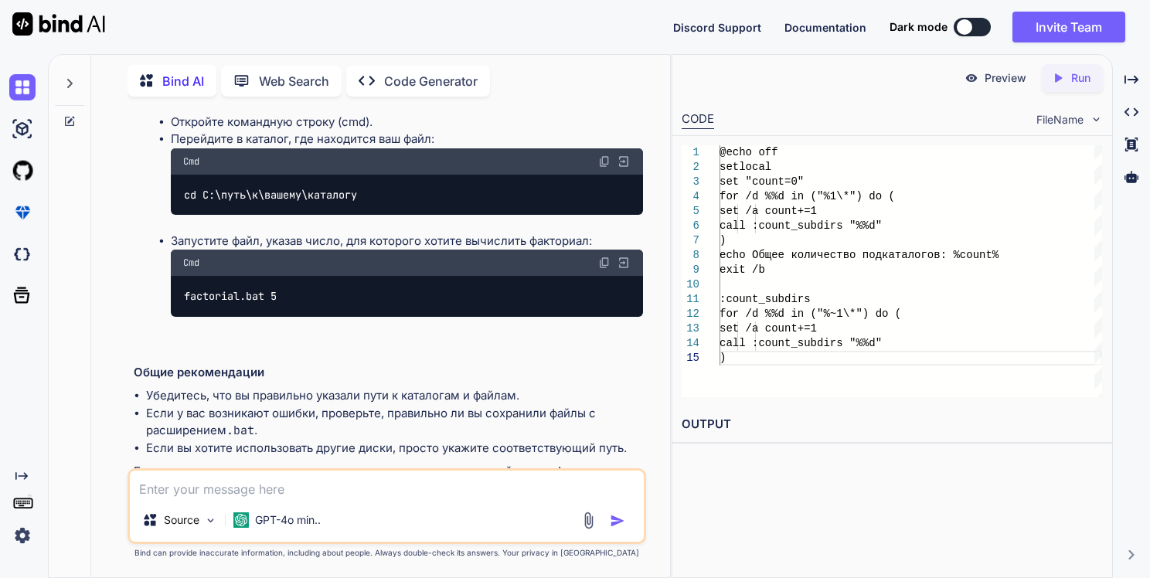
click at [312, 489] on textarea at bounding box center [387, 484] width 515 height 28
paste textarea "1.В каталоге, указанном первым параметром КФ, (и его подкаталогах) найти файл н…"
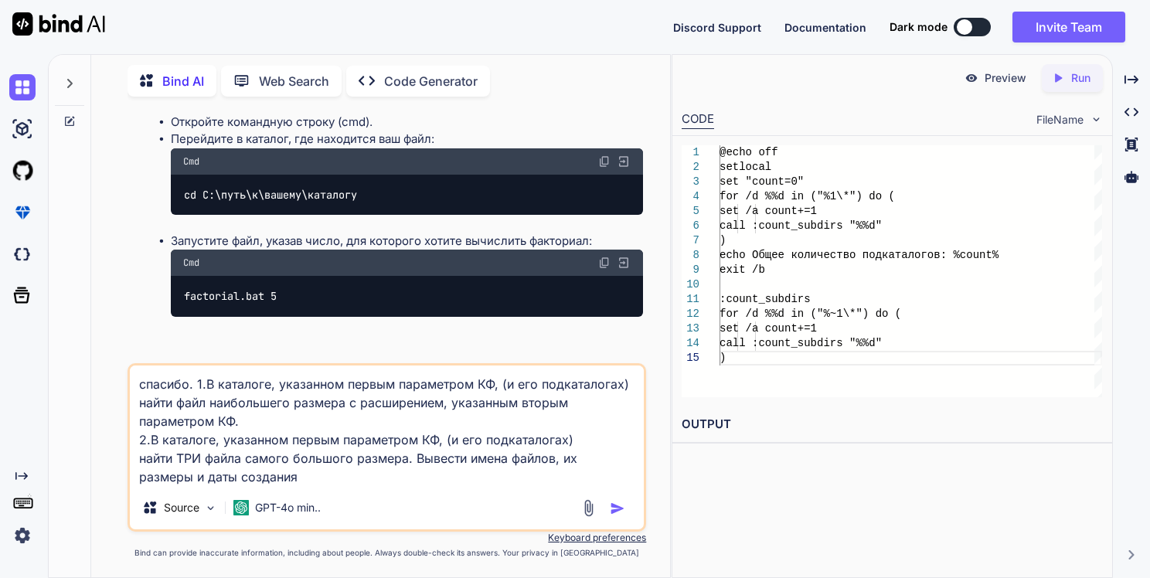
click at [193, 381] on textarea "спасибо. 1.В каталоге, указанном первым параметром КФ, (и его подкаталогах) най…" at bounding box center [387, 425] width 515 height 121
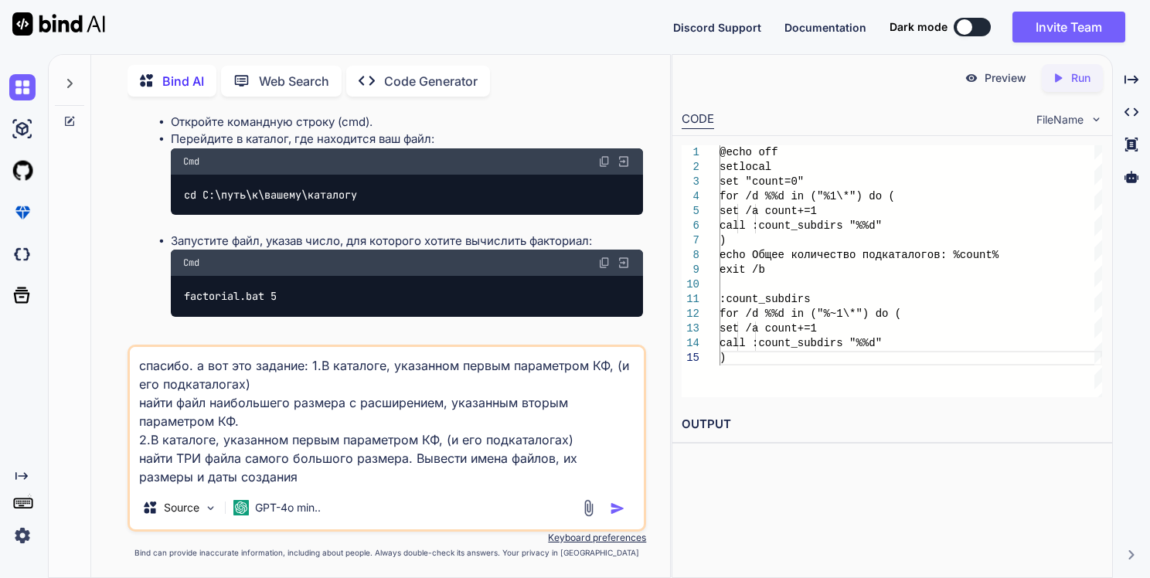
type textarea "спасибо. а вот это задание: 1.В каталоге, указанном первым параметром КФ, (и ег…"
click at [616, 508] on img "button" at bounding box center [617, 508] width 15 height 15
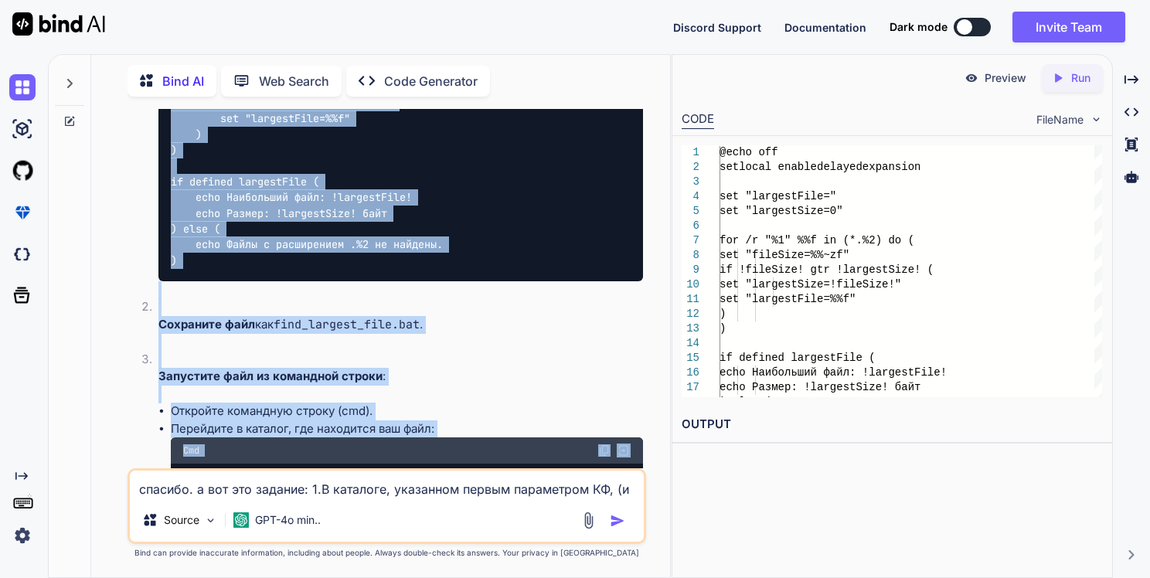
scroll to position [9947, 0]
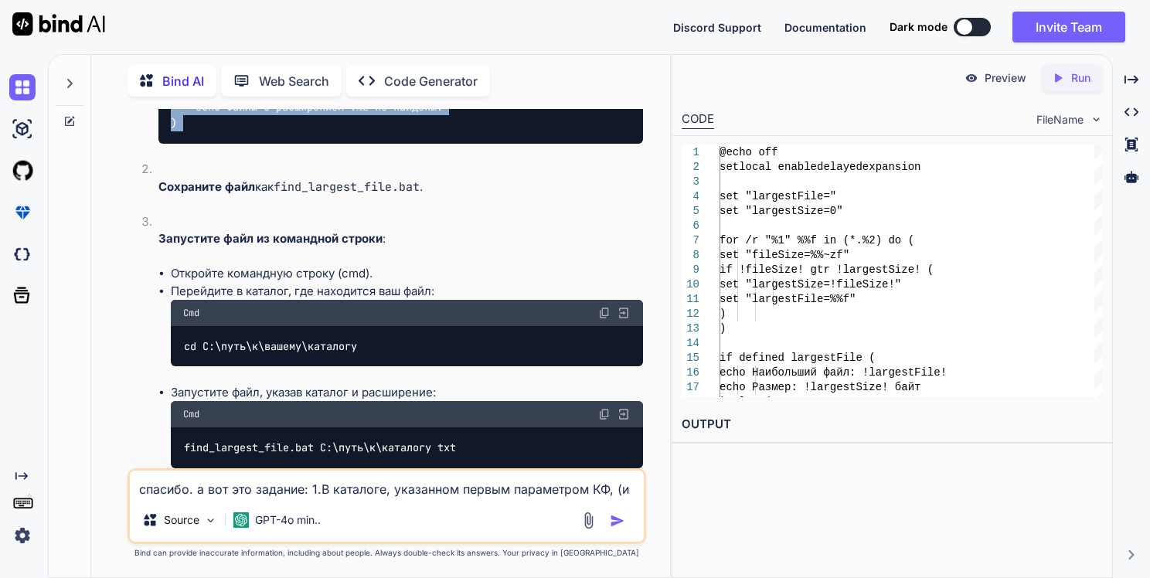
drag, startPoint x: 170, startPoint y: 214, endPoint x: 302, endPoint y: 250, distance: 137.0
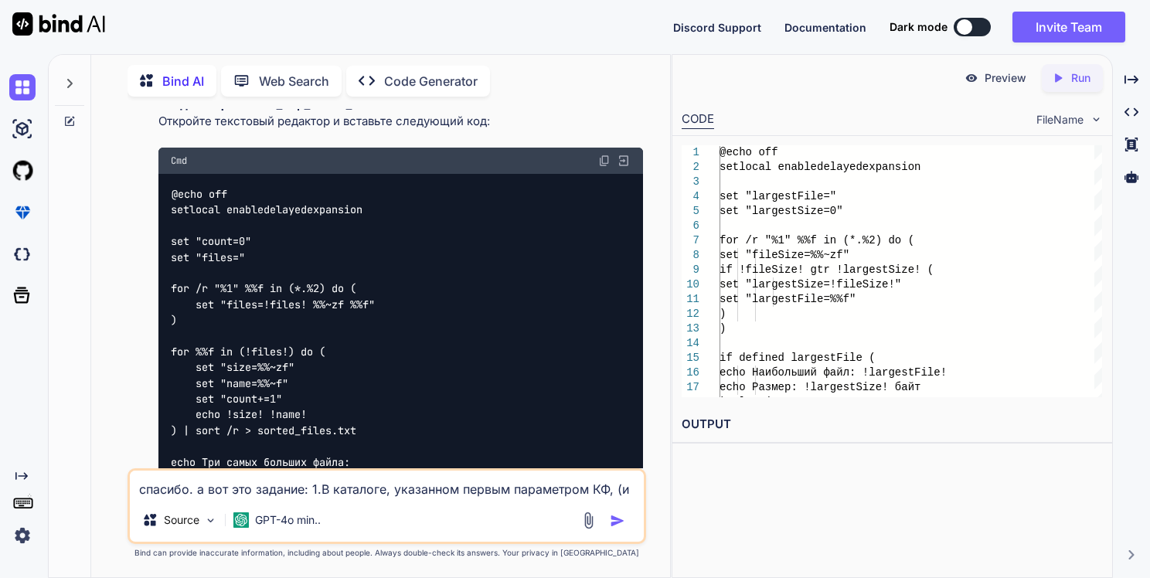
scroll to position [10411, 0]
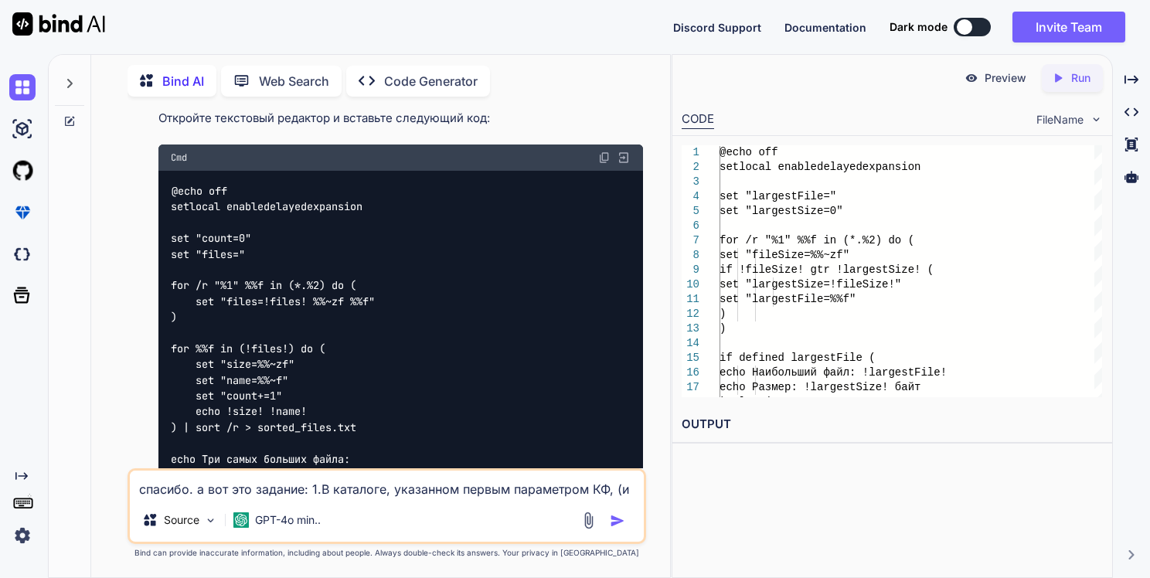
click at [219, 194] on li "Создайте файл find_top_three_files.bat : Откройте текстовый редактор и вставьте…" at bounding box center [395, 309] width 498 height 469
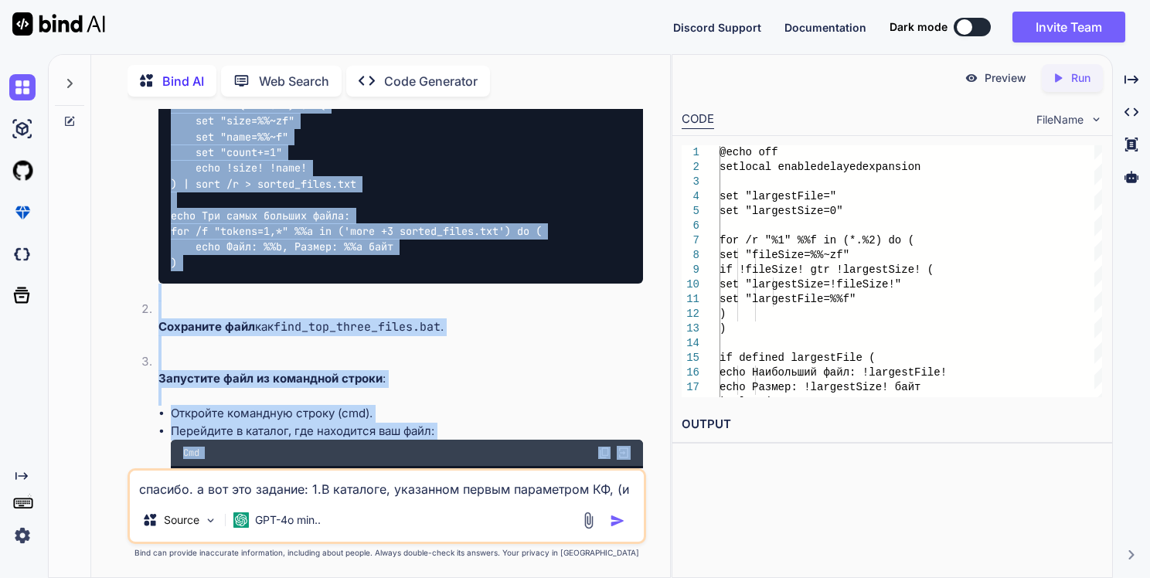
scroll to position [10870, 0]
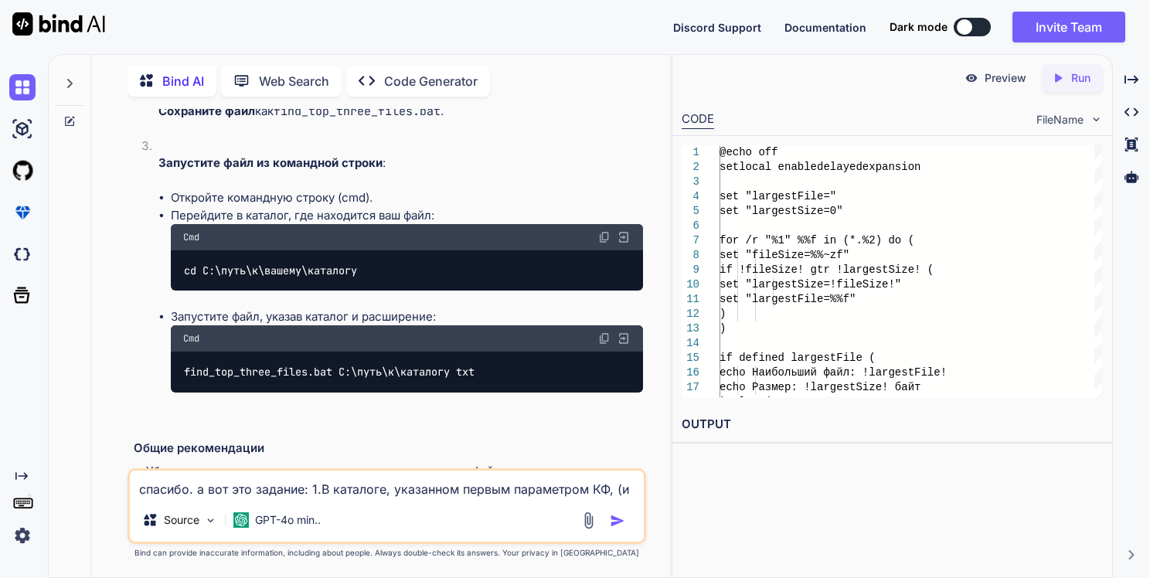
drag, startPoint x: 170, startPoint y: 217, endPoint x: 420, endPoint y: 139, distance: 262.2
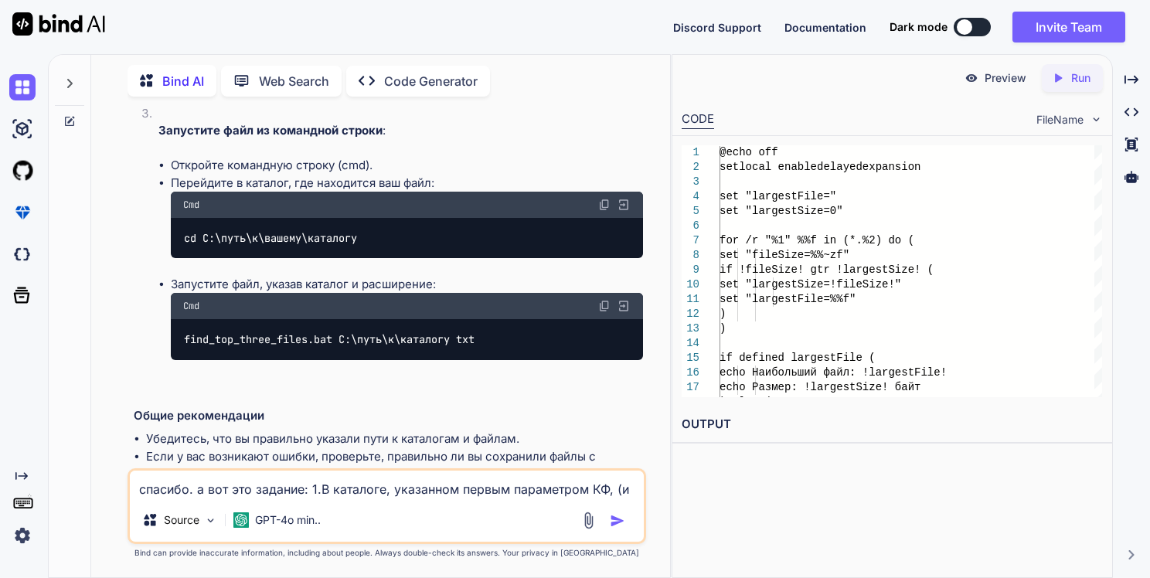
scroll to position [10855, 0]
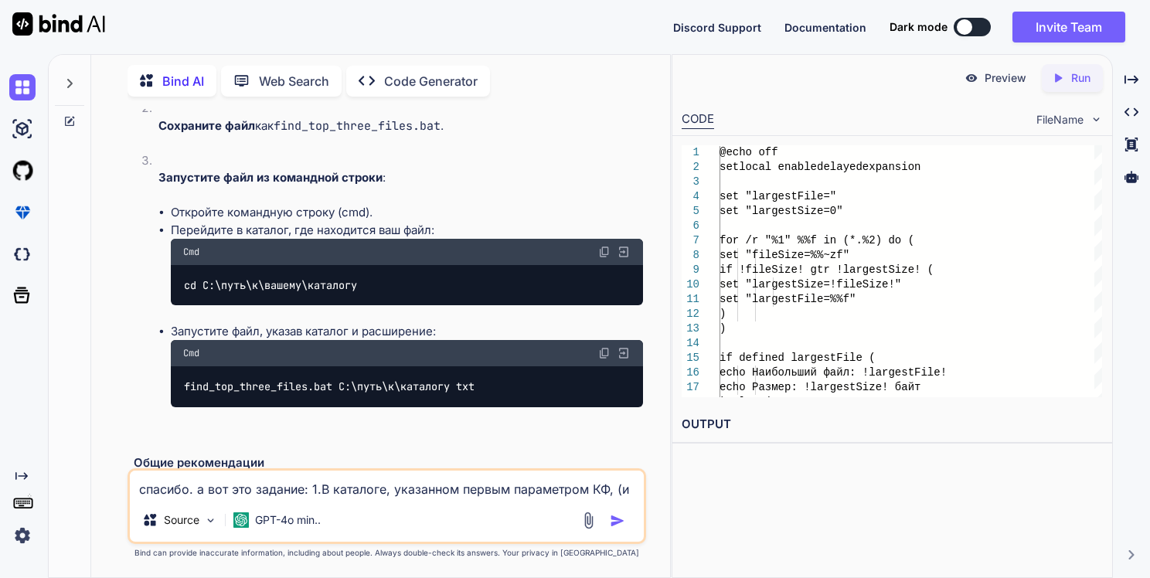
click at [277, 222] on li "Откройте командную строку (cmd)." at bounding box center [407, 213] width 473 height 18
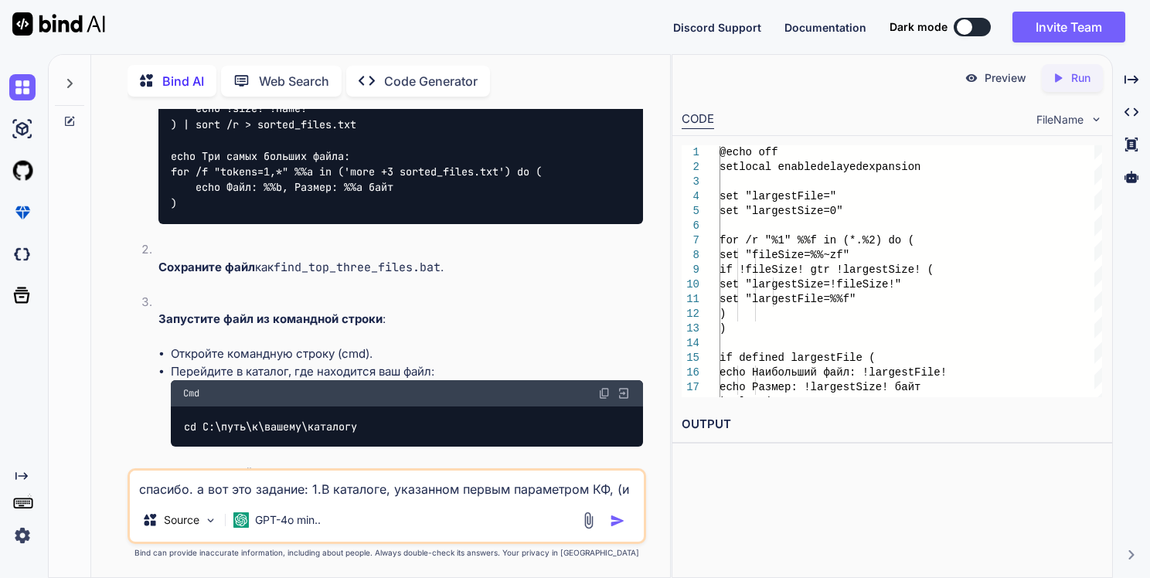
scroll to position [10700, 0]
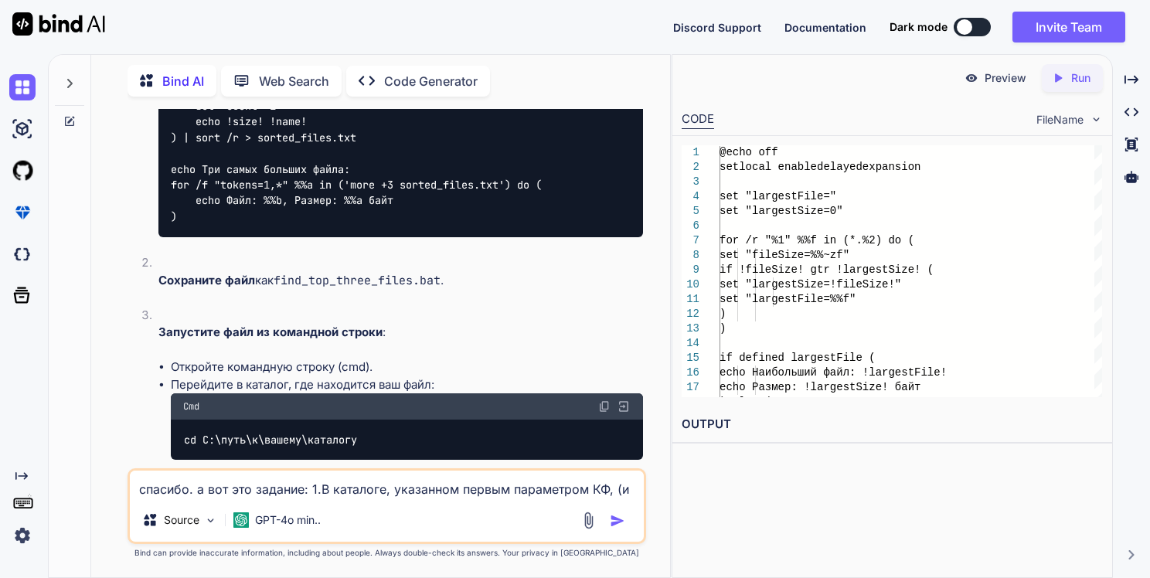
click at [277, 225] on code "@echo off setlocal enabledelayedexpansion set "count=0" set "files=" for /r "%1…" at bounding box center [356, 58] width 371 height 331
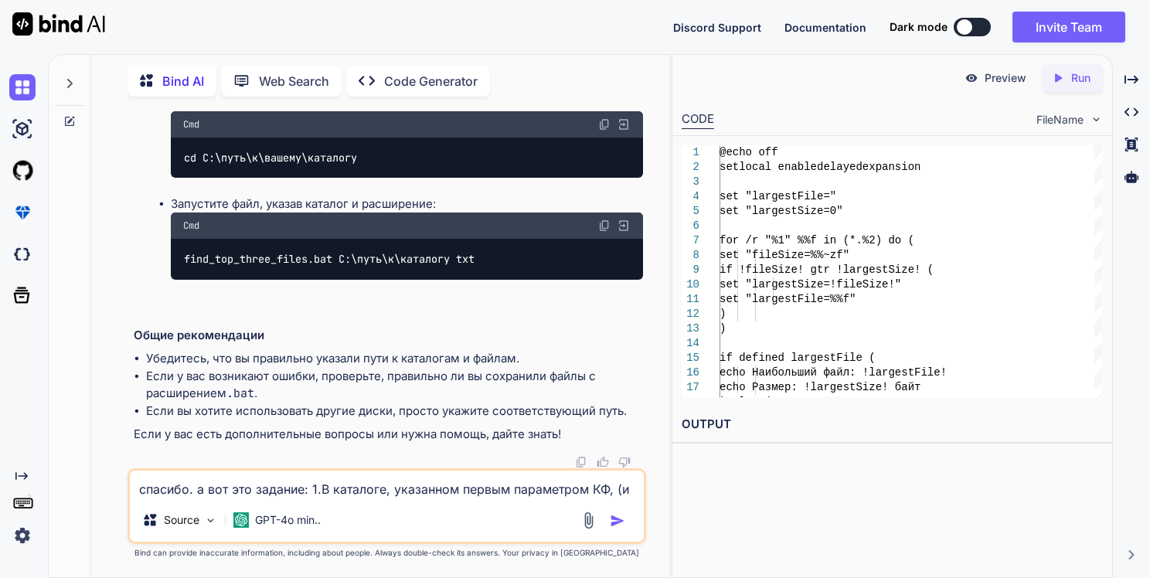
scroll to position [11087, 0]
